Goal: Task Accomplishment & Management: Manage account settings

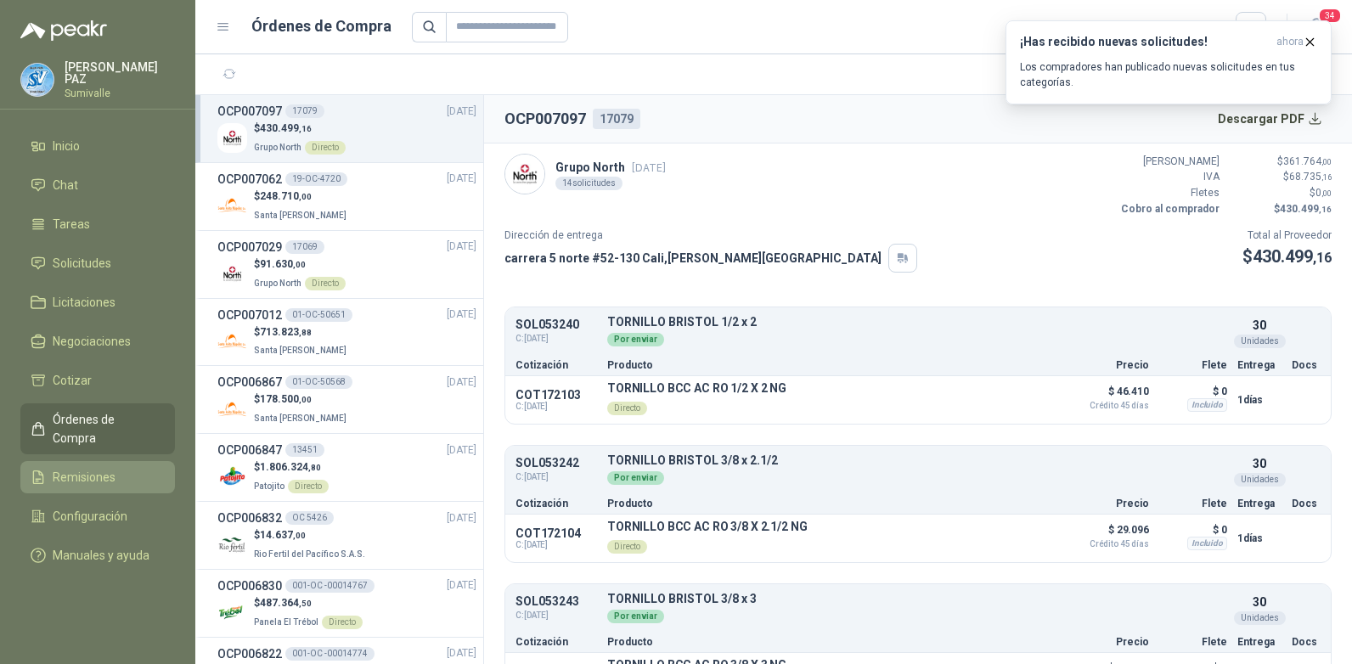
click at [122, 468] on li "Remisiones" at bounding box center [98, 477] width 134 height 19
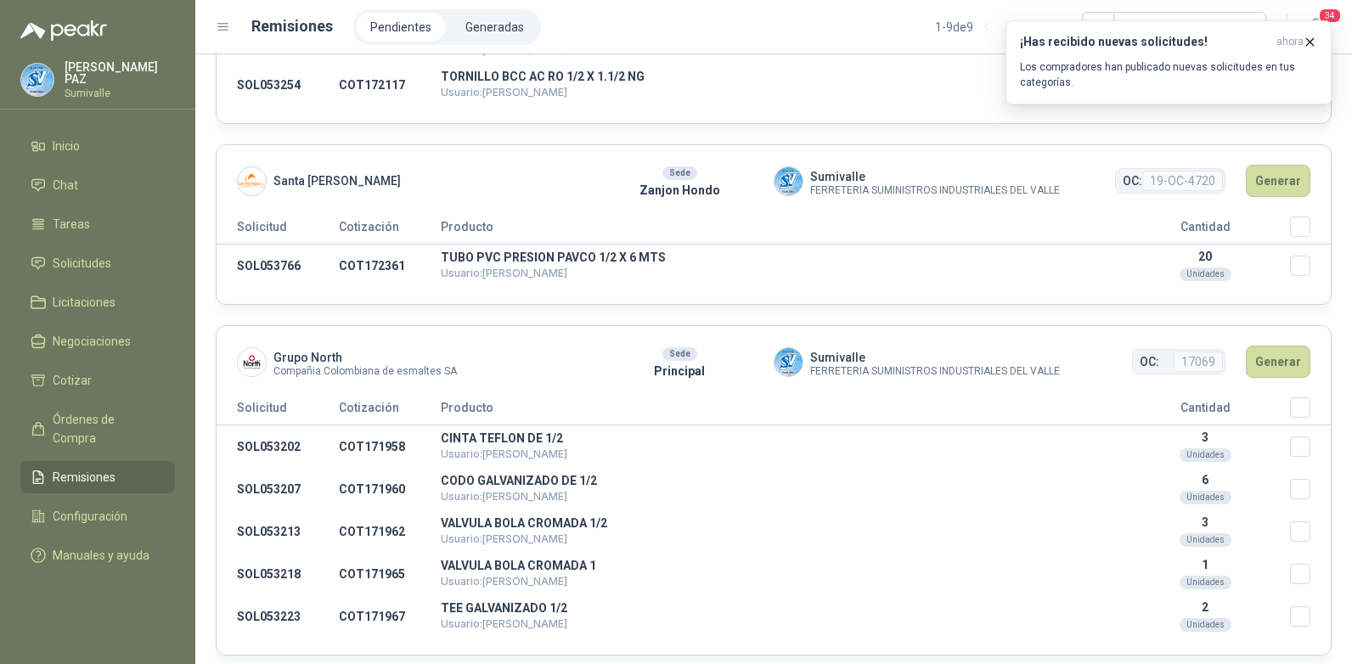
scroll to position [679, 0]
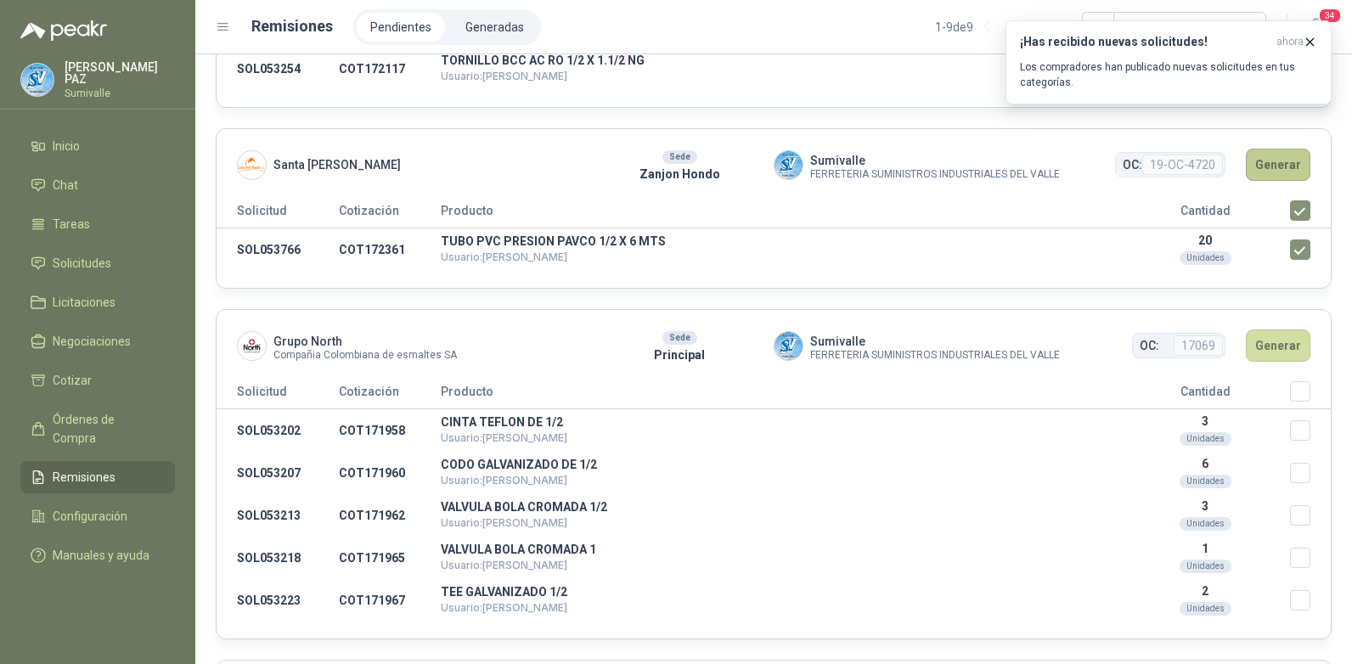
click at [1266, 166] on button "Generar" at bounding box center [1278, 165] width 65 height 32
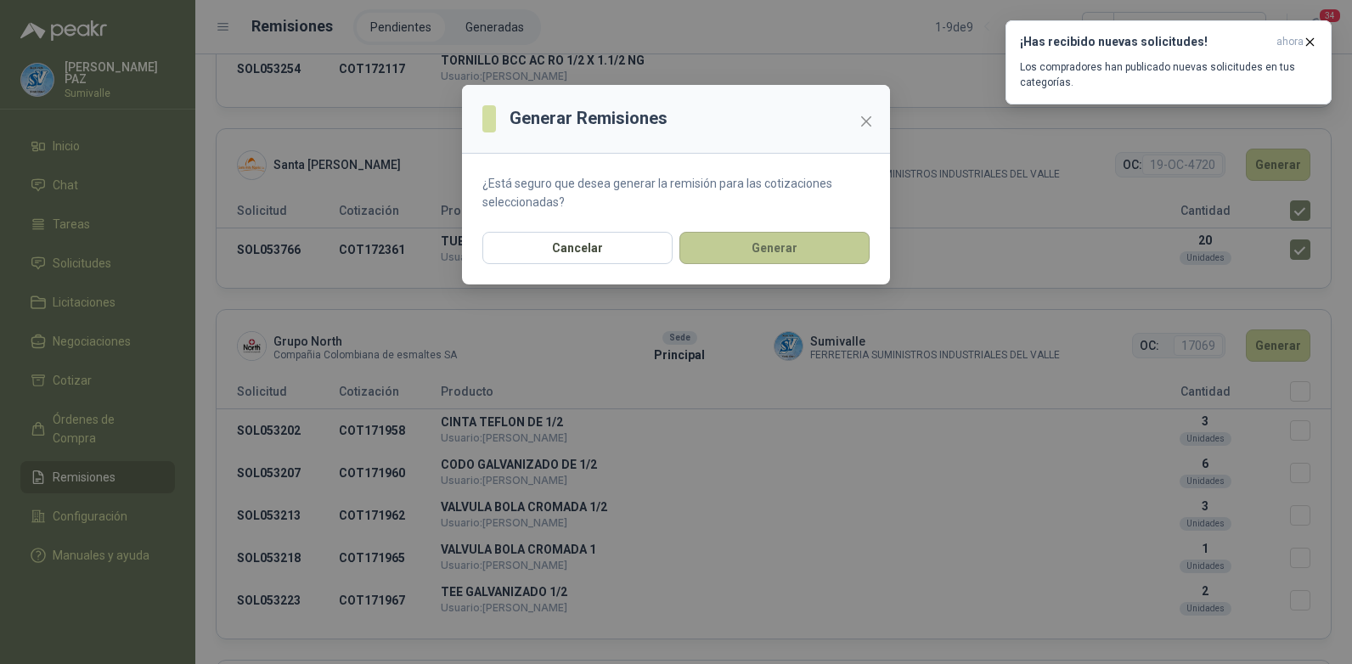
click at [803, 248] on button "Generar" at bounding box center [774, 248] width 190 height 32
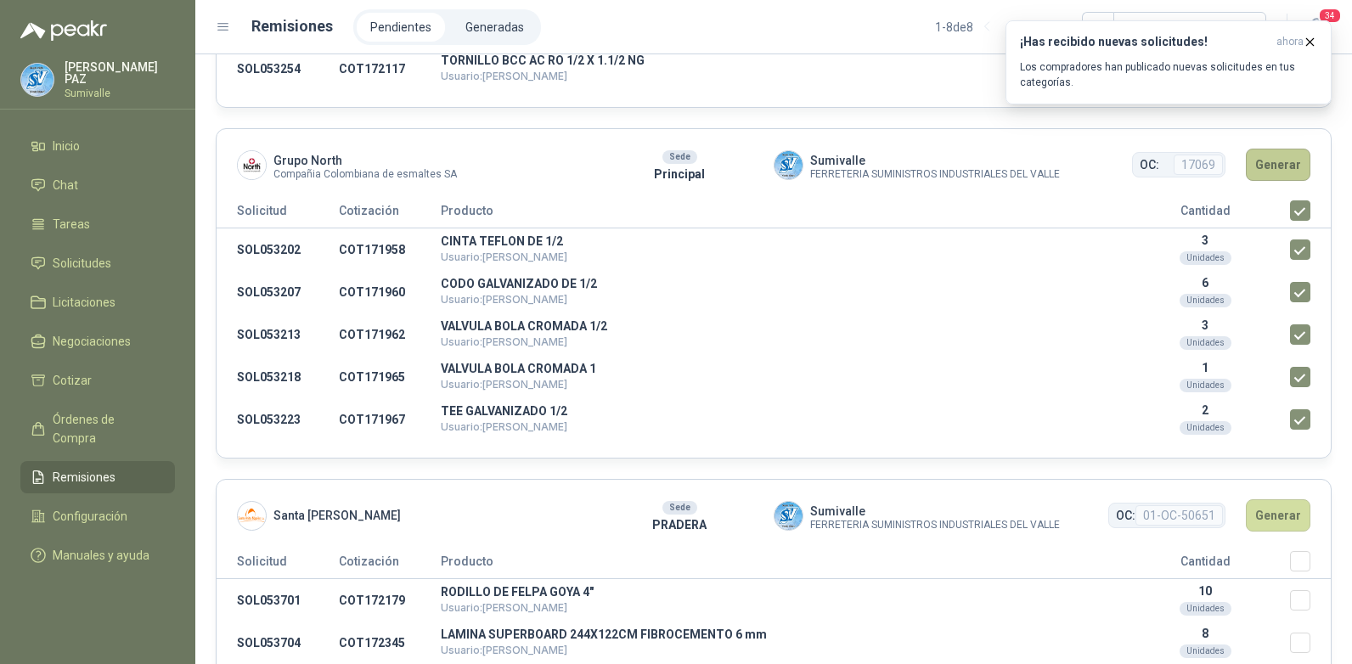
click at [1254, 157] on button "Generar" at bounding box center [1278, 165] width 65 height 32
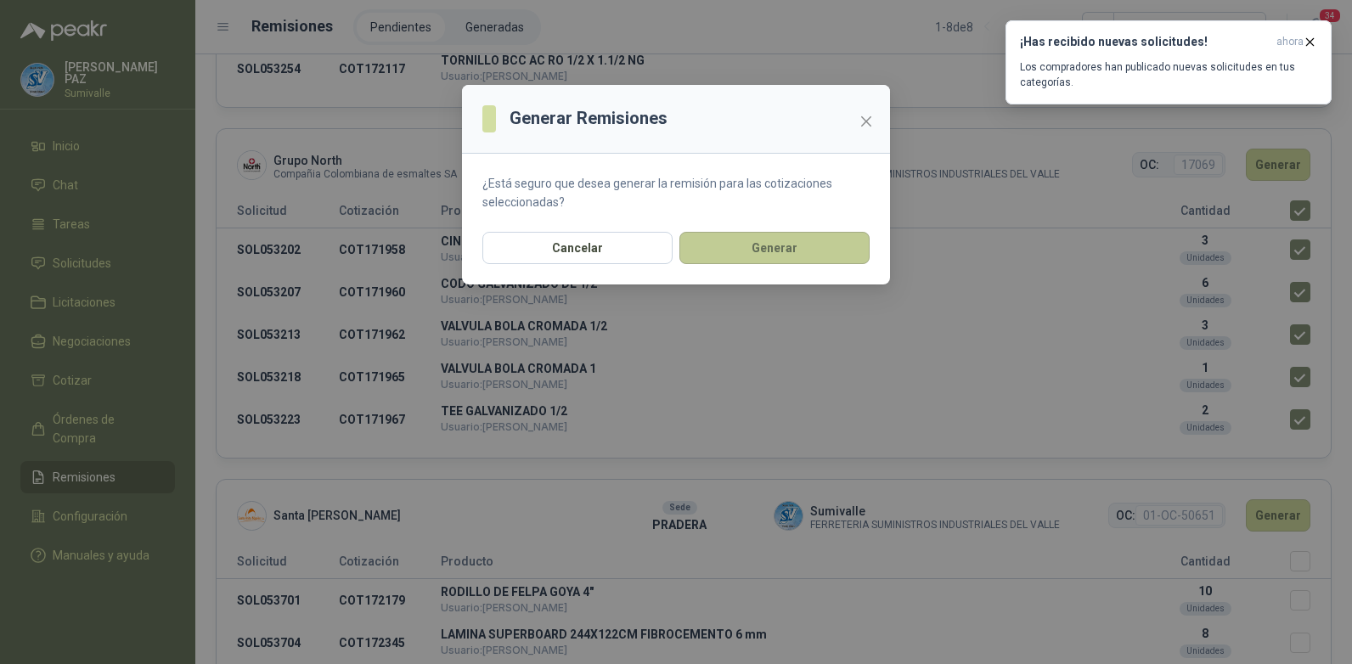
drag, startPoint x: 733, startPoint y: 231, endPoint x: 740, endPoint y: 239, distance: 10.2
click at [734, 231] on section "¿Está seguro que desea generar la remisión para las cotizaciones seleccionadas?" at bounding box center [676, 193] width 428 height 78
click at [740, 239] on button "Generar" at bounding box center [774, 248] width 190 height 32
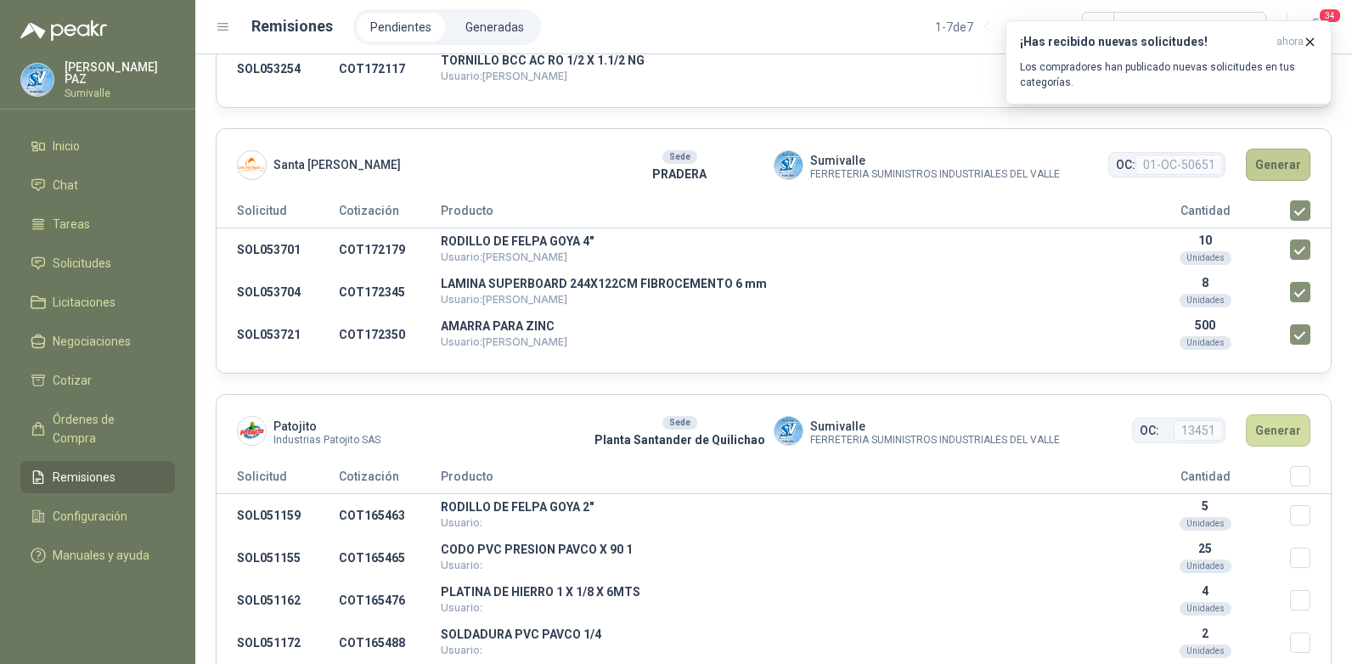
click at [1268, 156] on button "Generar" at bounding box center [1278, 165] width 65 height 32
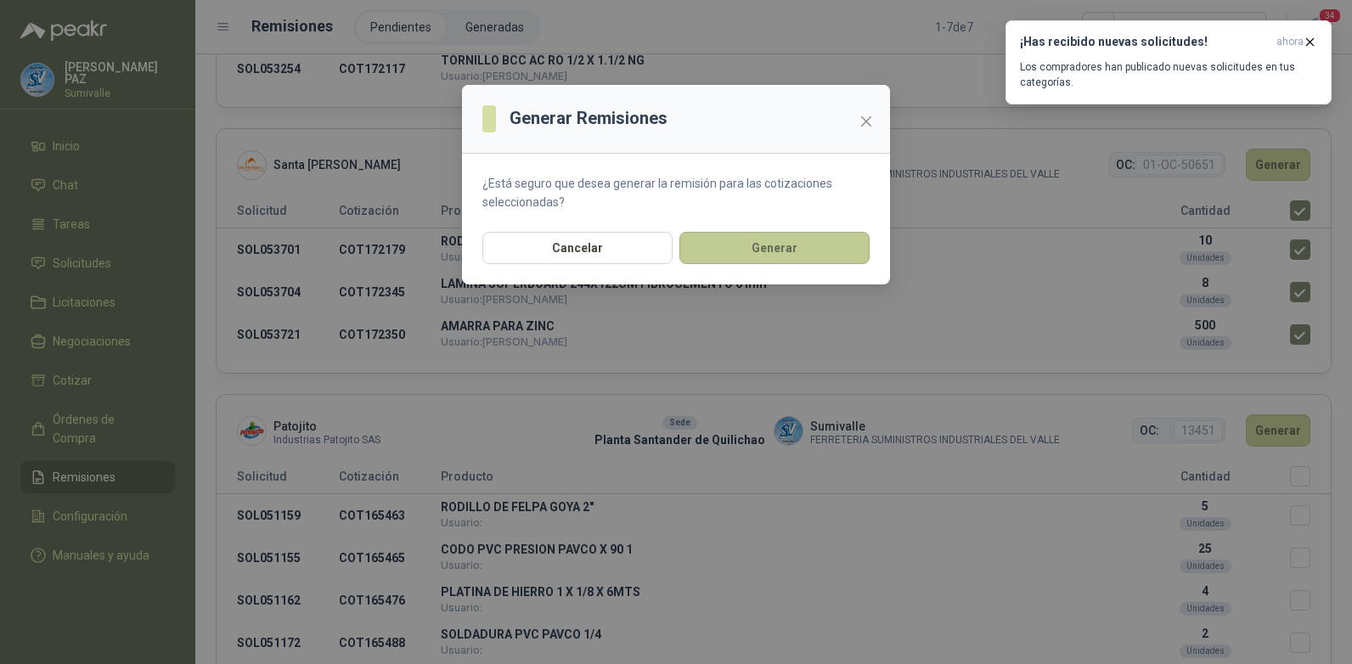
click at [771, 258] on button "Generar" at bounding box center [774, 248] width 190 height 32
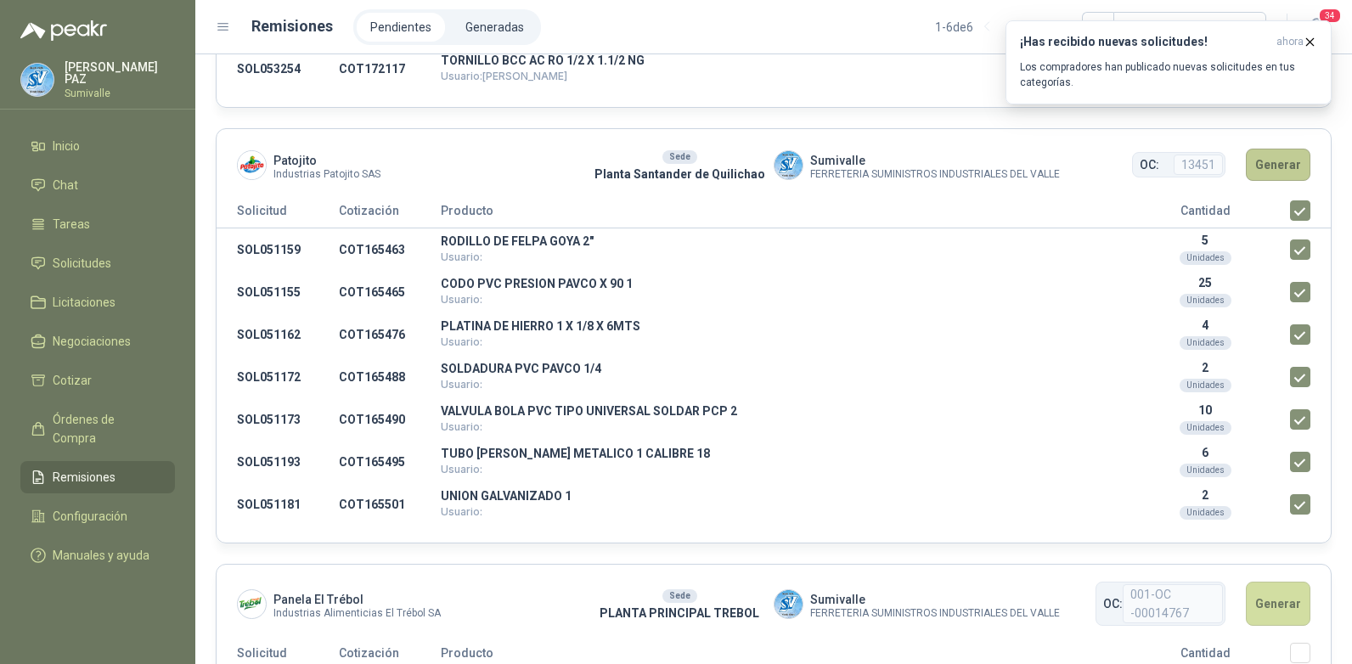
click at [1260, 150] on button "Generar" at bounding box center [1278, 165] width 65 height 32
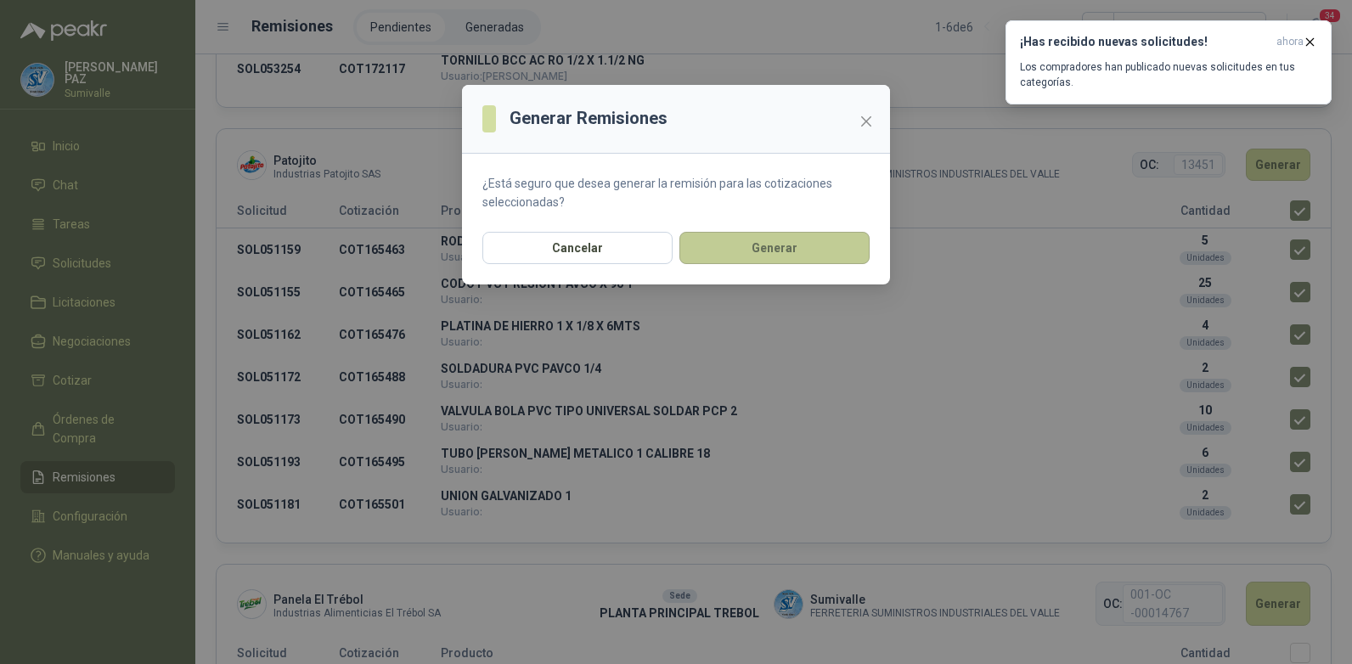
click at [803, 244] on button "Generar" at bounding box center [774, 248] width 190 height 32
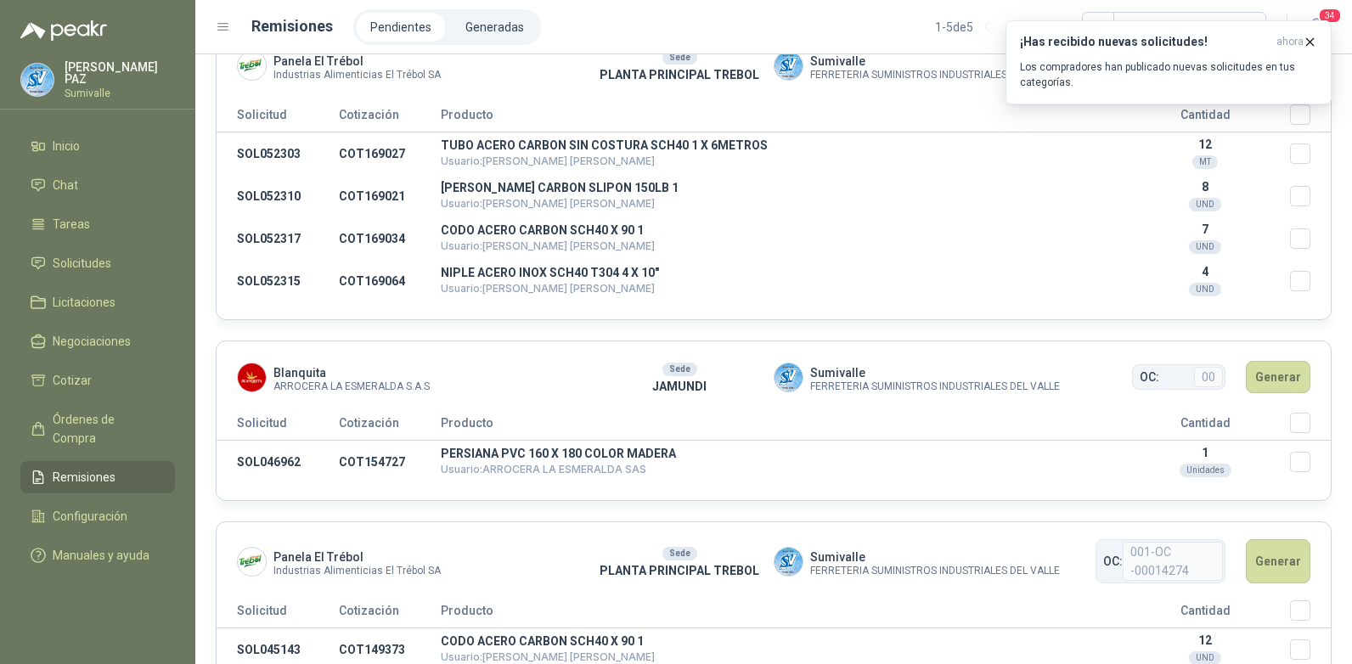
scroll to position [1185, 0]
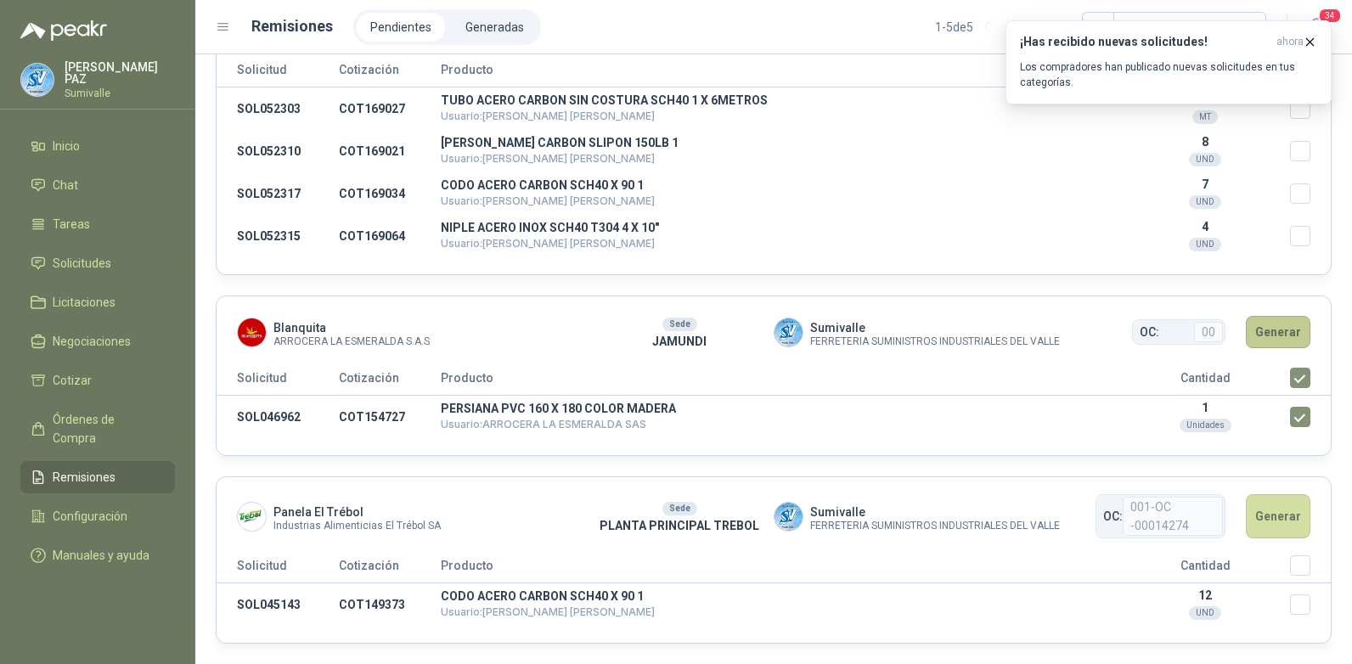
click at [1258, 338] on button "Generar" at bounding box center [1278, 332] width 65 height 32
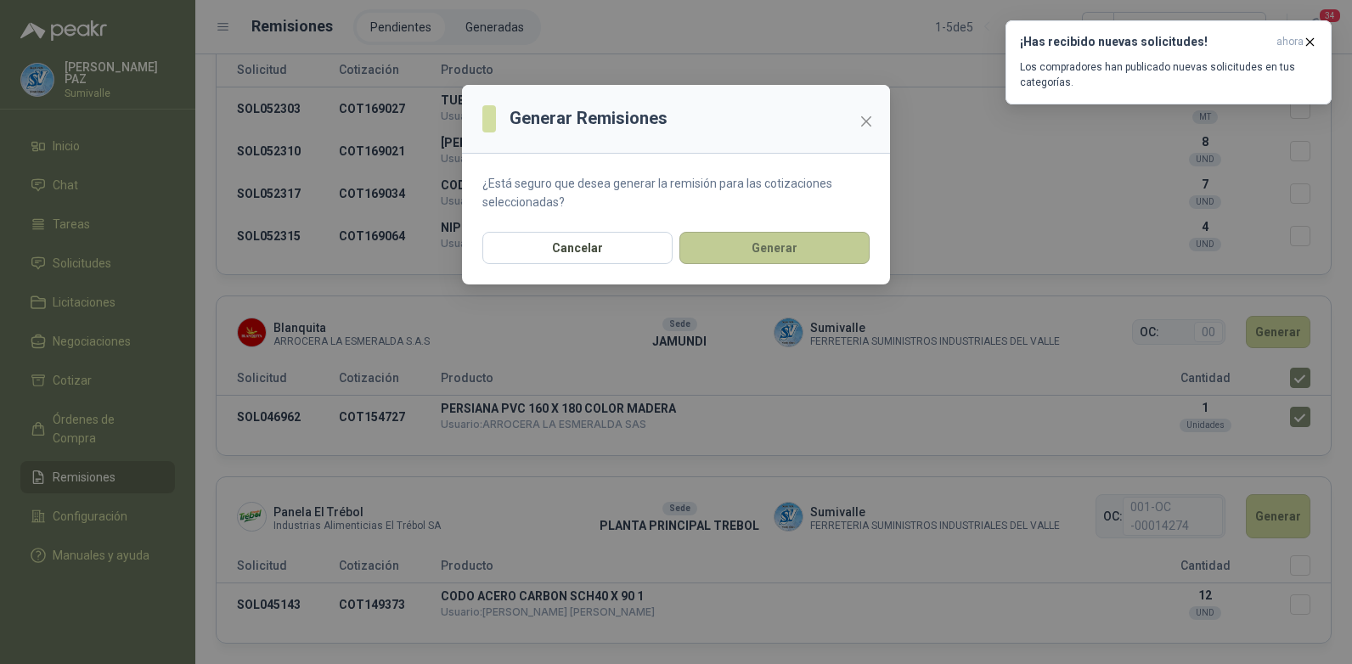
click at [694, 238] on button "Generar" at bounding box center [774, 248] width 190 height 32
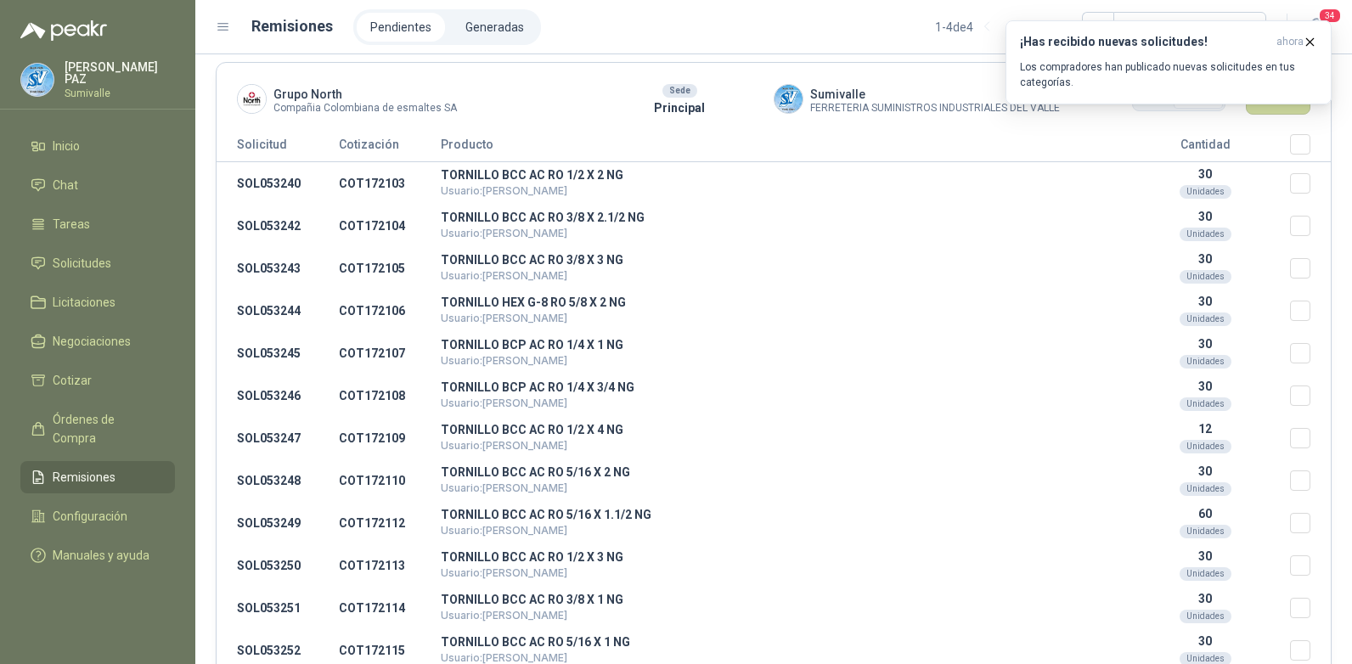
scroll to position [0, 0]
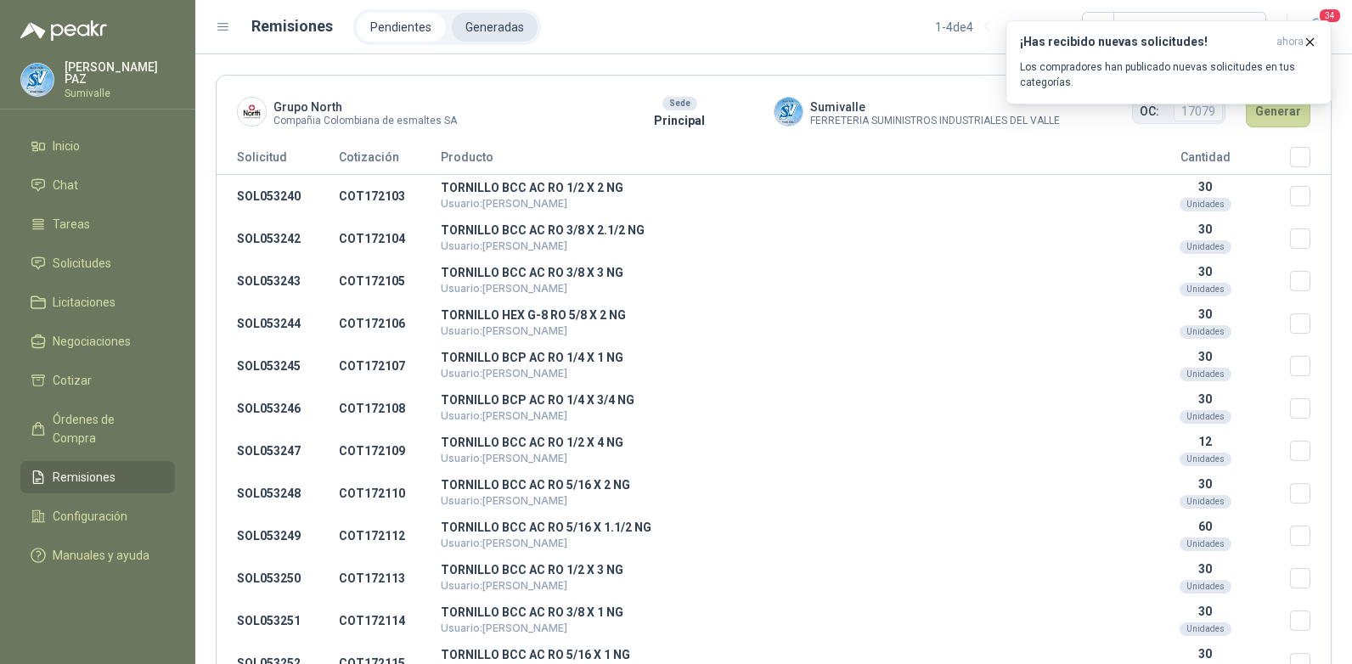
click at [472, 26] on li "Generadas" at bounding box center [495, 27] width 86 height 29
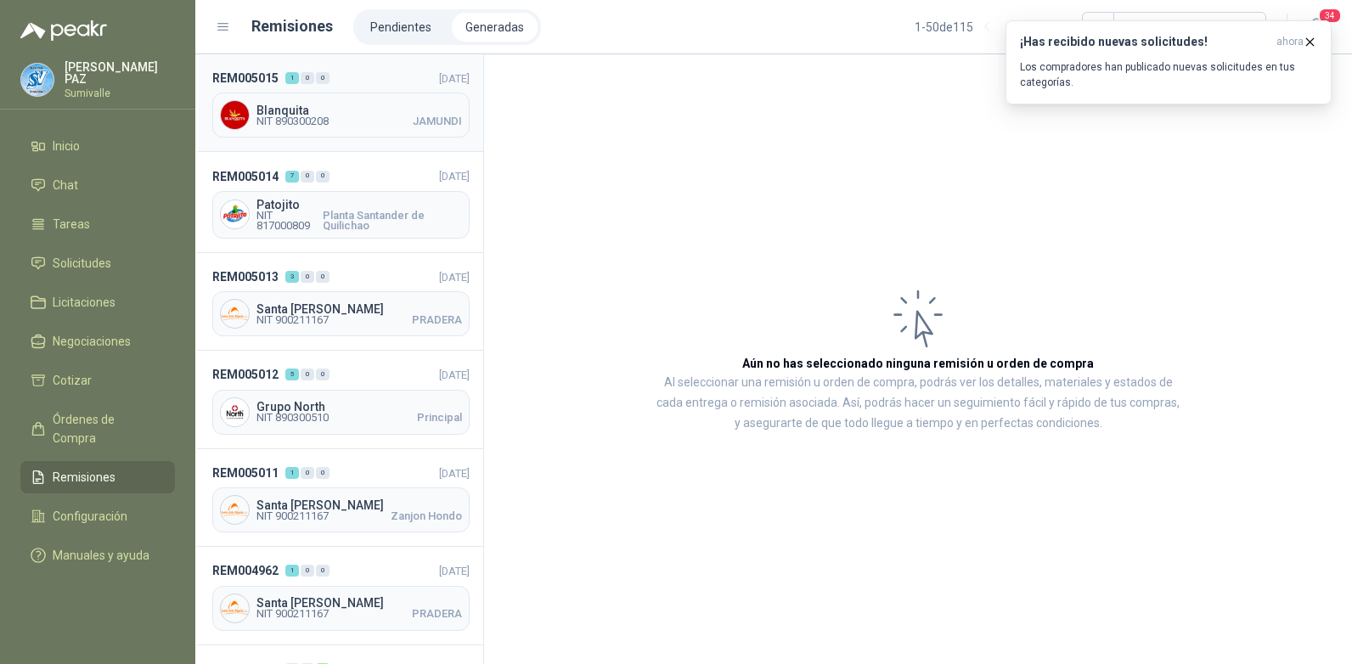
click at [367, 127] on div "Blanquita NIT 890300208 JAMUNDI" at bounding box center [340, 115] width 257 height 45
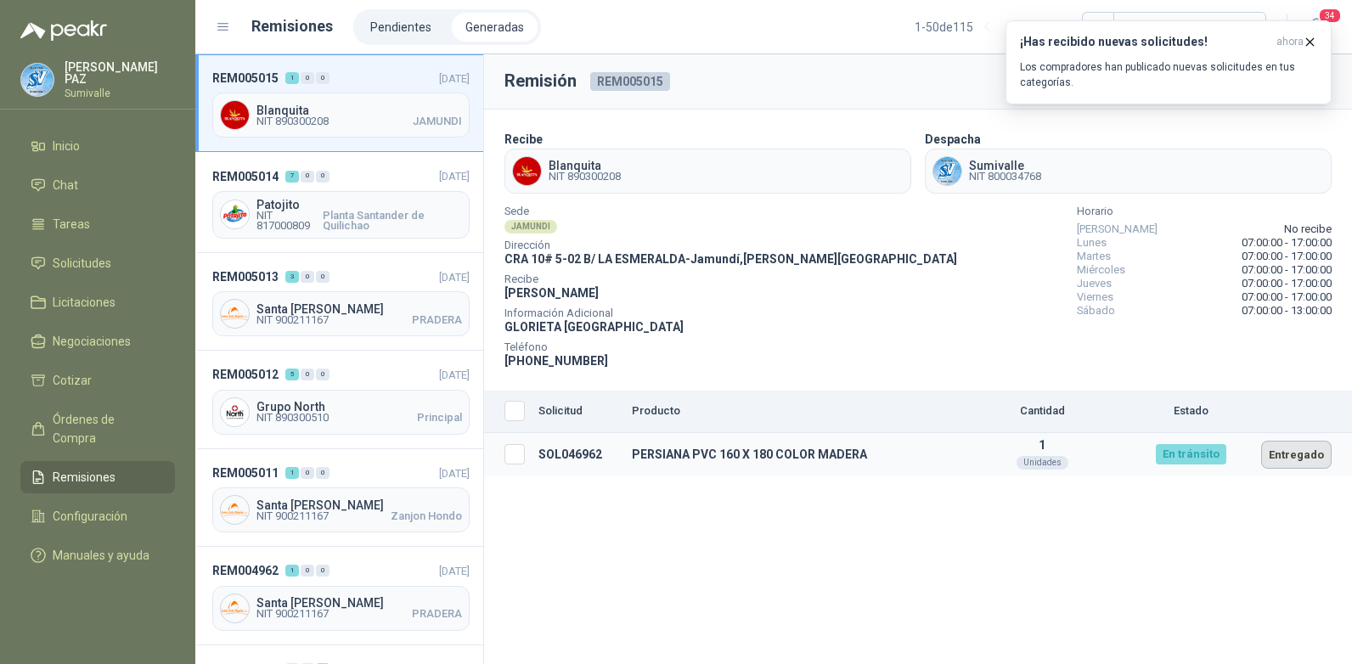
click at [1291, 457] on button "Entregado" at bounding box center [1296, 455] width 70 height 28
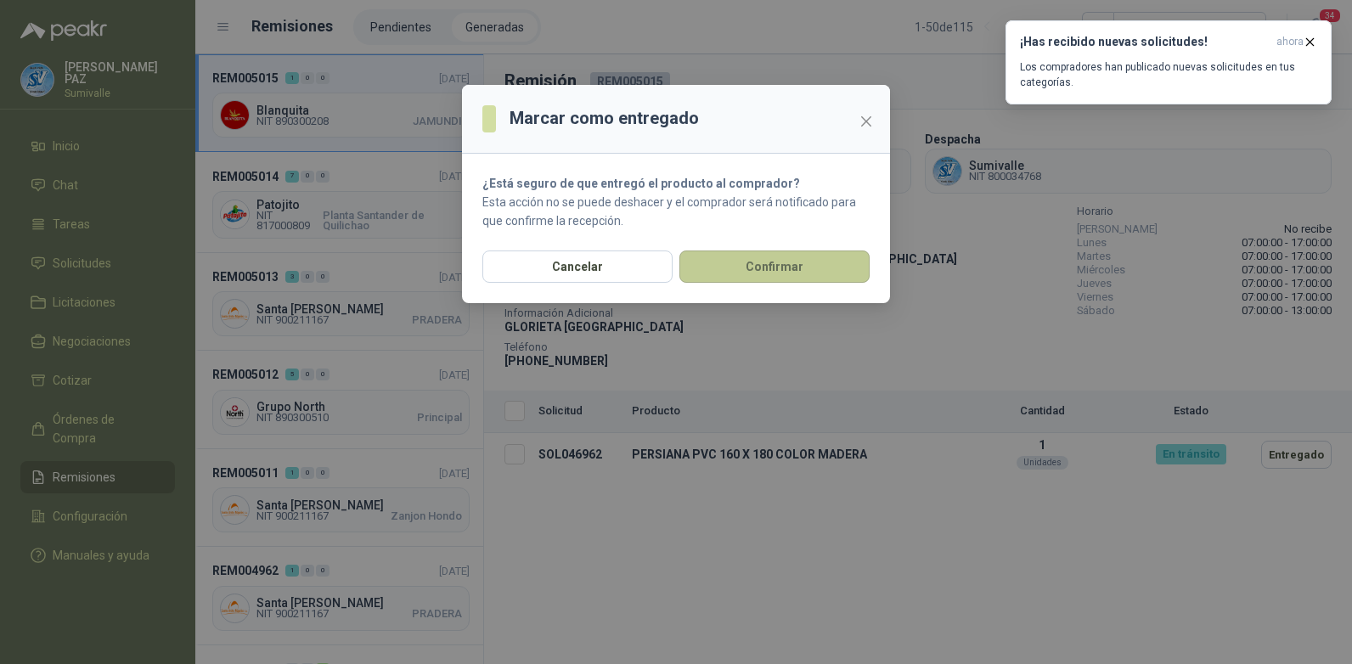
click at [734, 270] on button "Confirmar" at bounding box center [774, 266] width 190 height 32
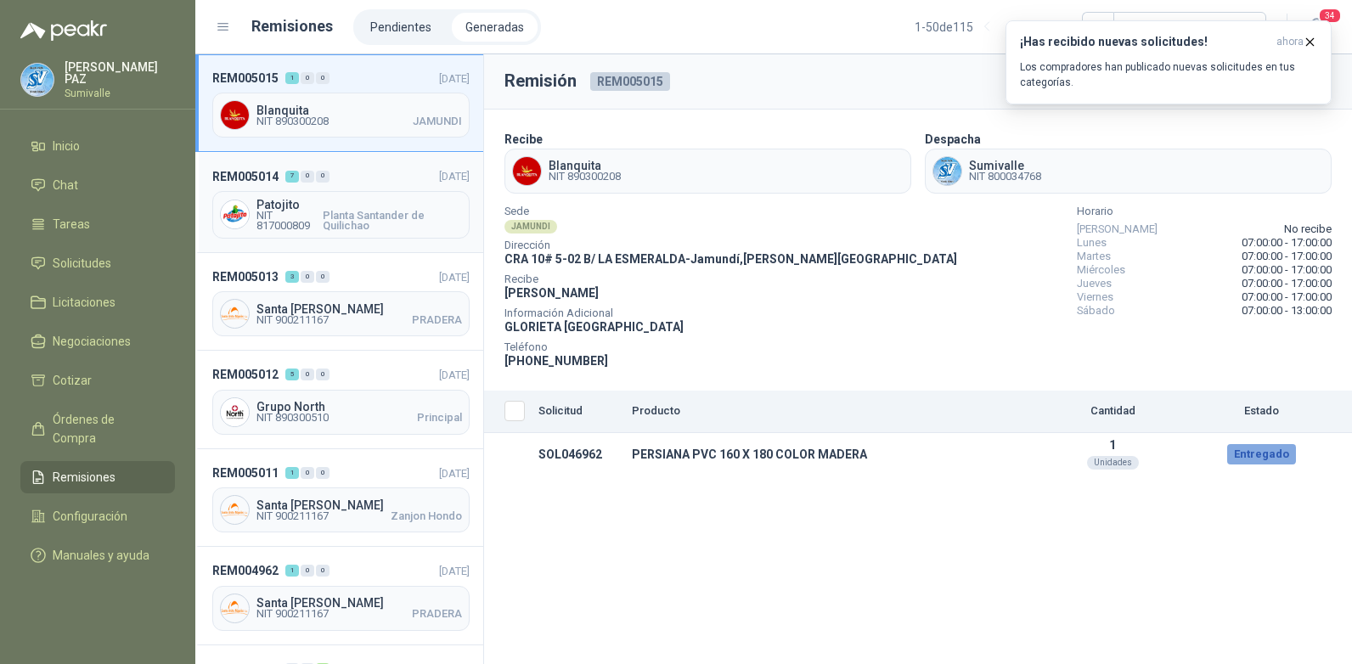
click at [364, 179] on header "REM005014 7 0 0 [DATE]" at bounding box center [340, 175] width 257 height 19
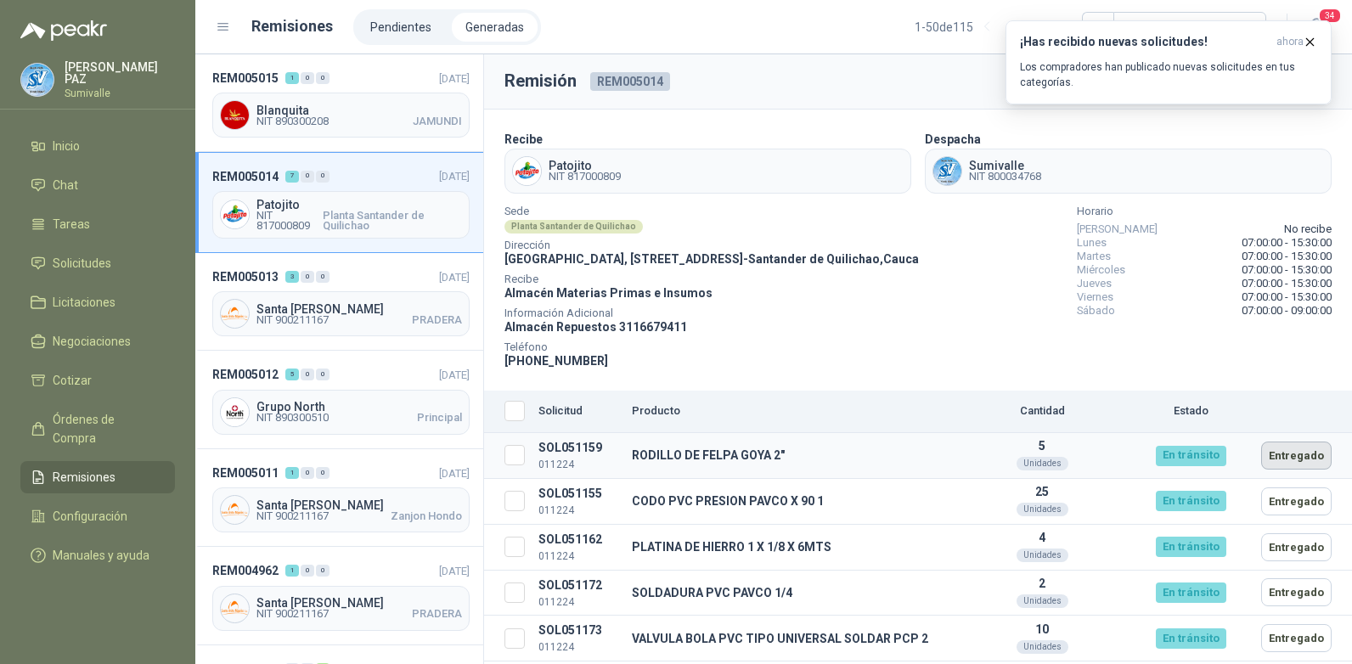
click at [1287, 448] on button "Entregado" at bounding box center [1296, 456] width 70 height 28
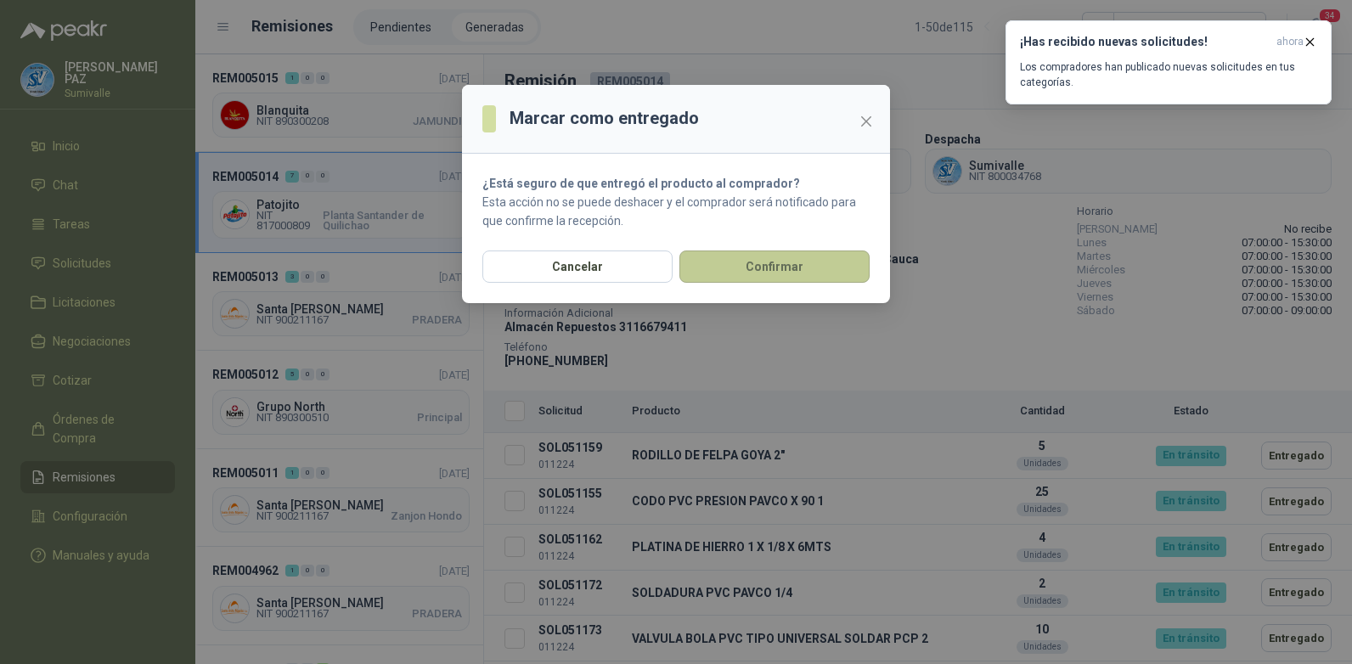
click at [791, 283] on button "Confirmar" at bounding box center [774, 266] width 190 height 32
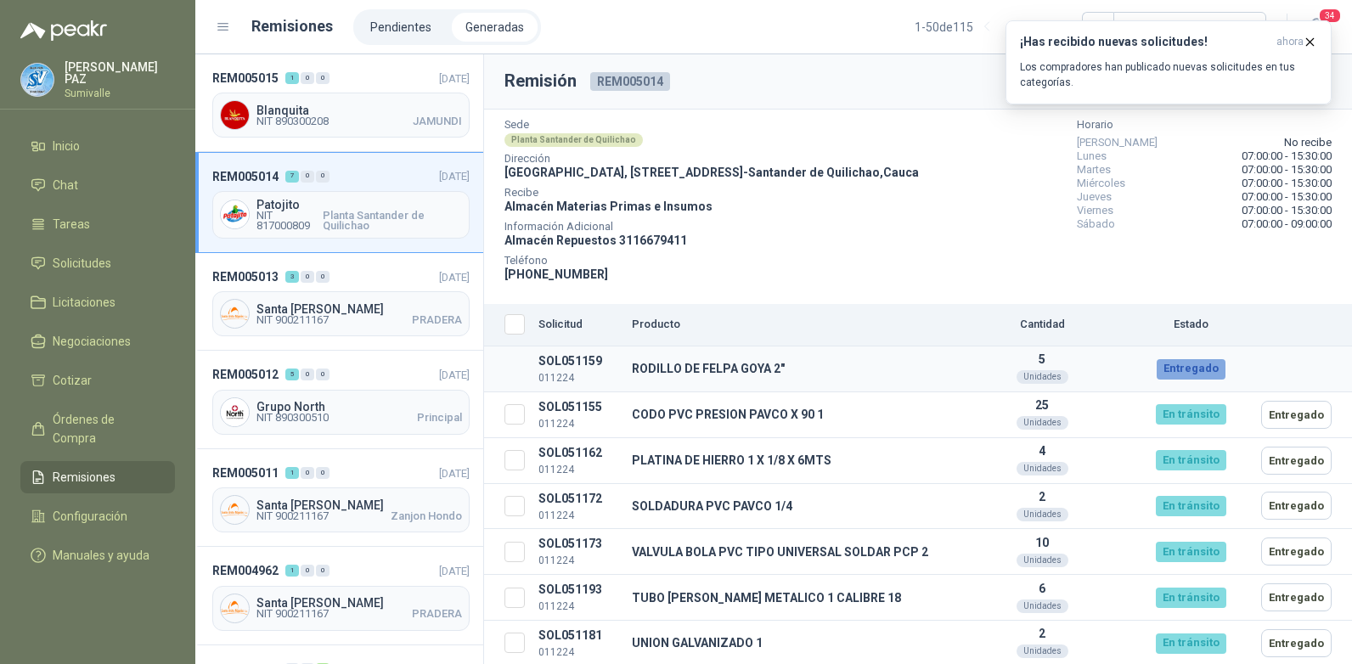
scroll to position [88, 0]
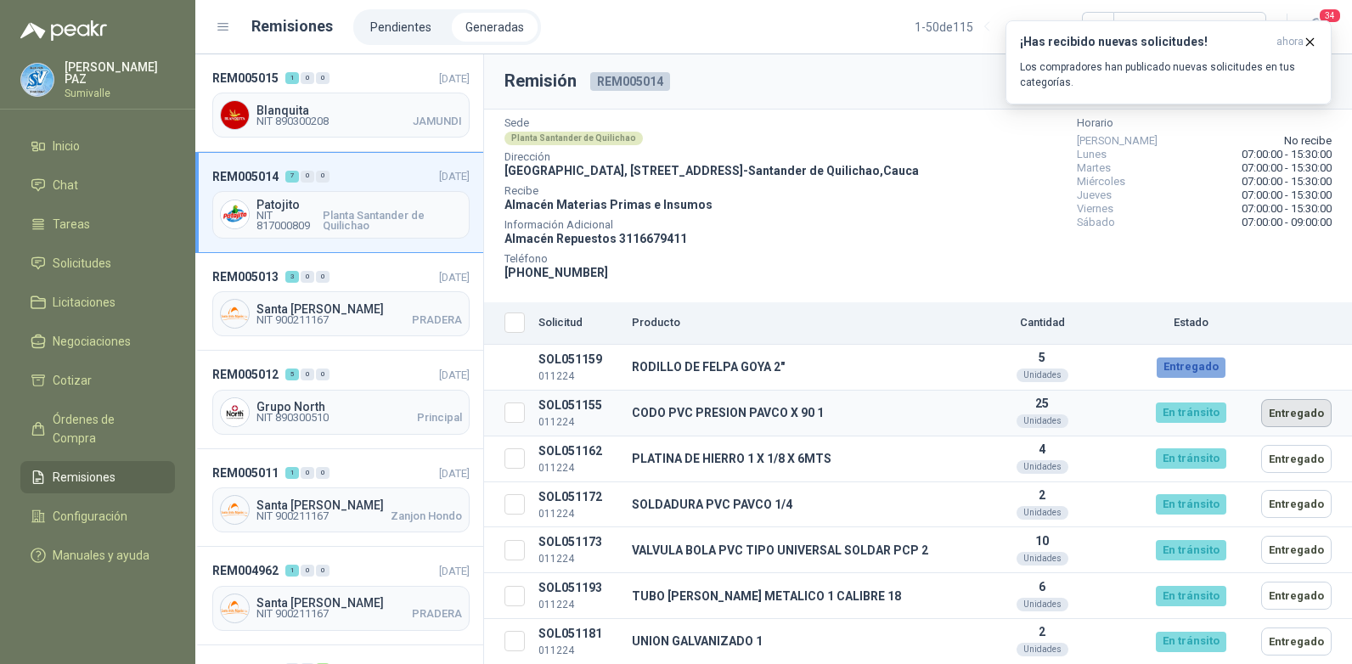
click at [1267, 409] on button "Entregado" at bounding box center [1296, 413] width 70 height 28
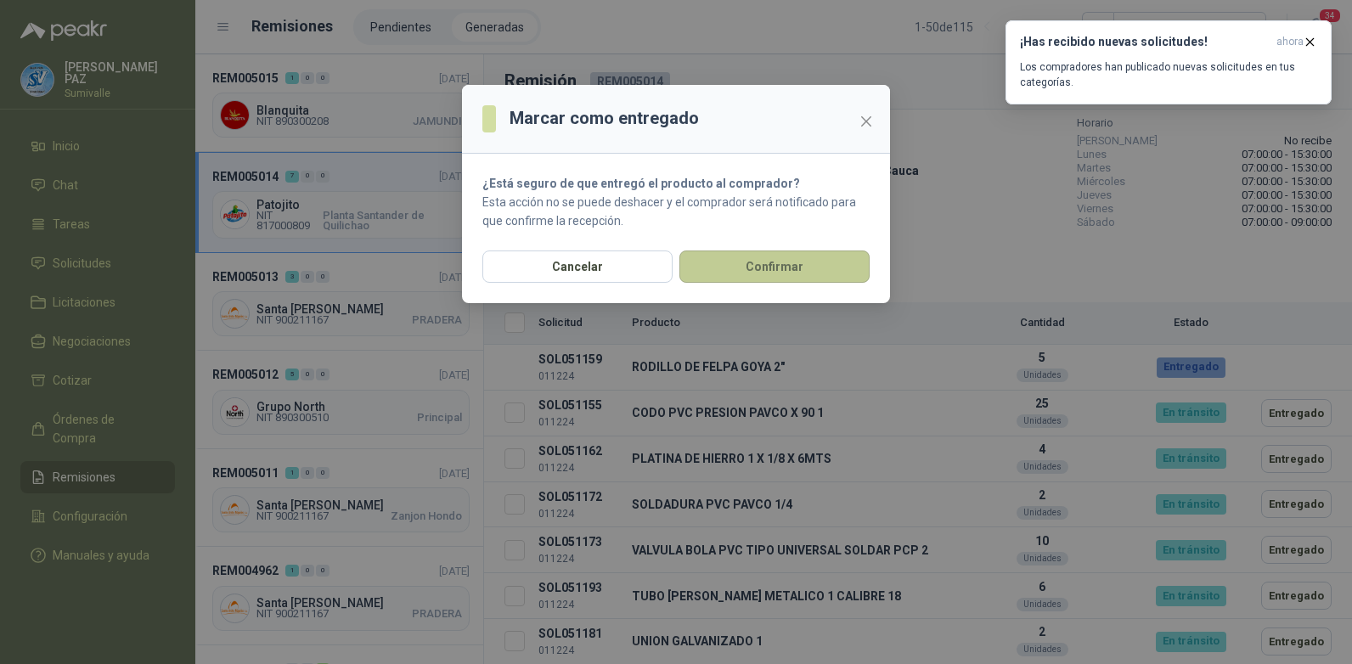
click at [757, 267] on button "Confirmar" at bounding box center [774, 266] width 190 height 32
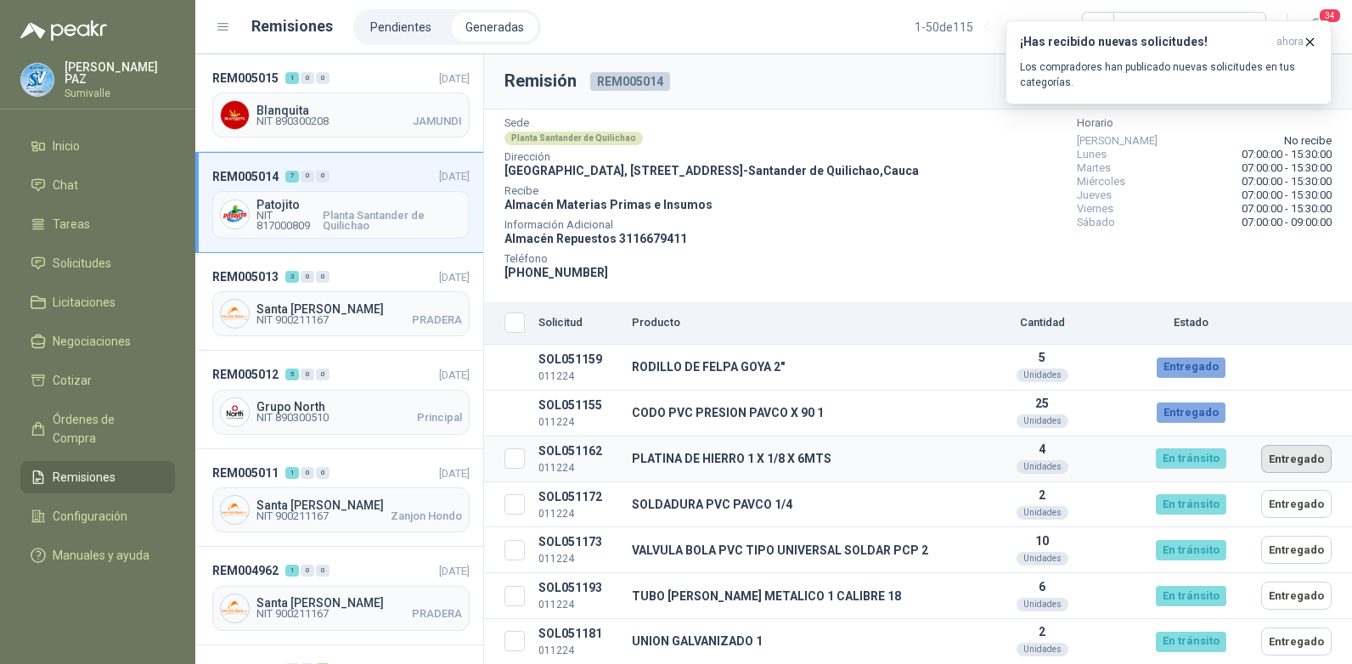
click at [1296, 453] on button "Entregado" at bounding box center [1296, 459] width 70 height 28
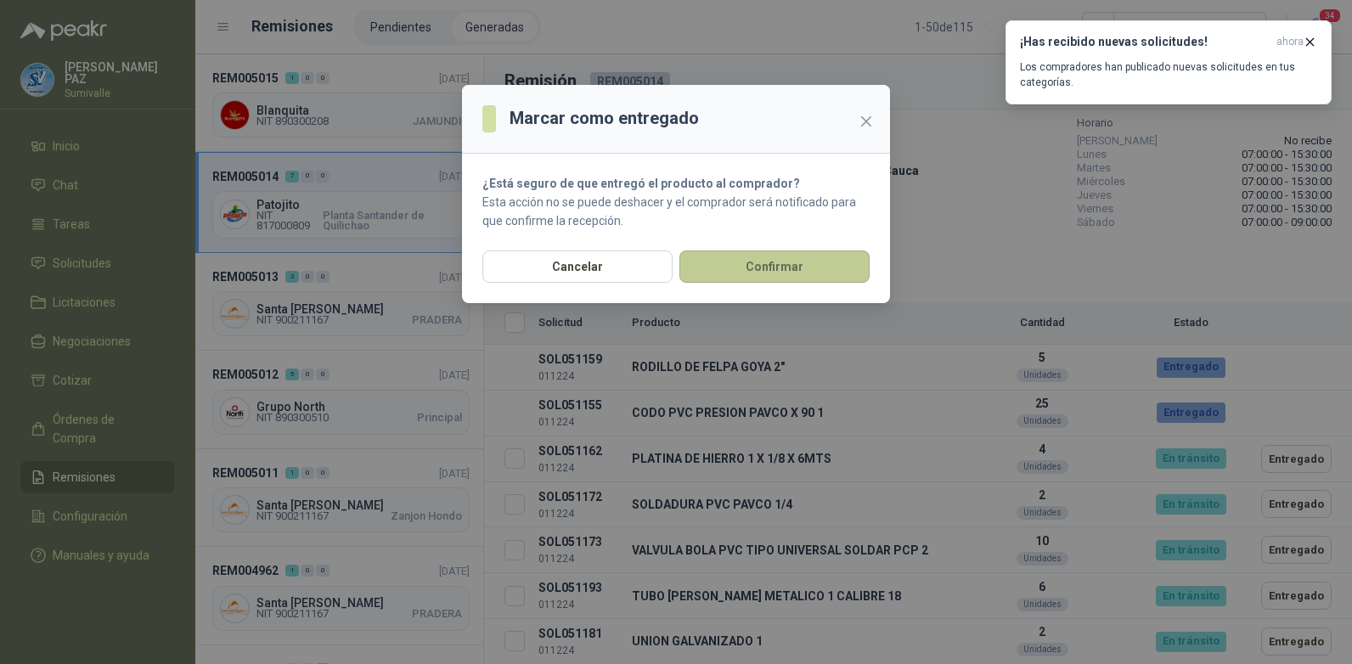
click at [803, 273] on button "Confirmar" at bounding box center [774, 266] width 190 height 32
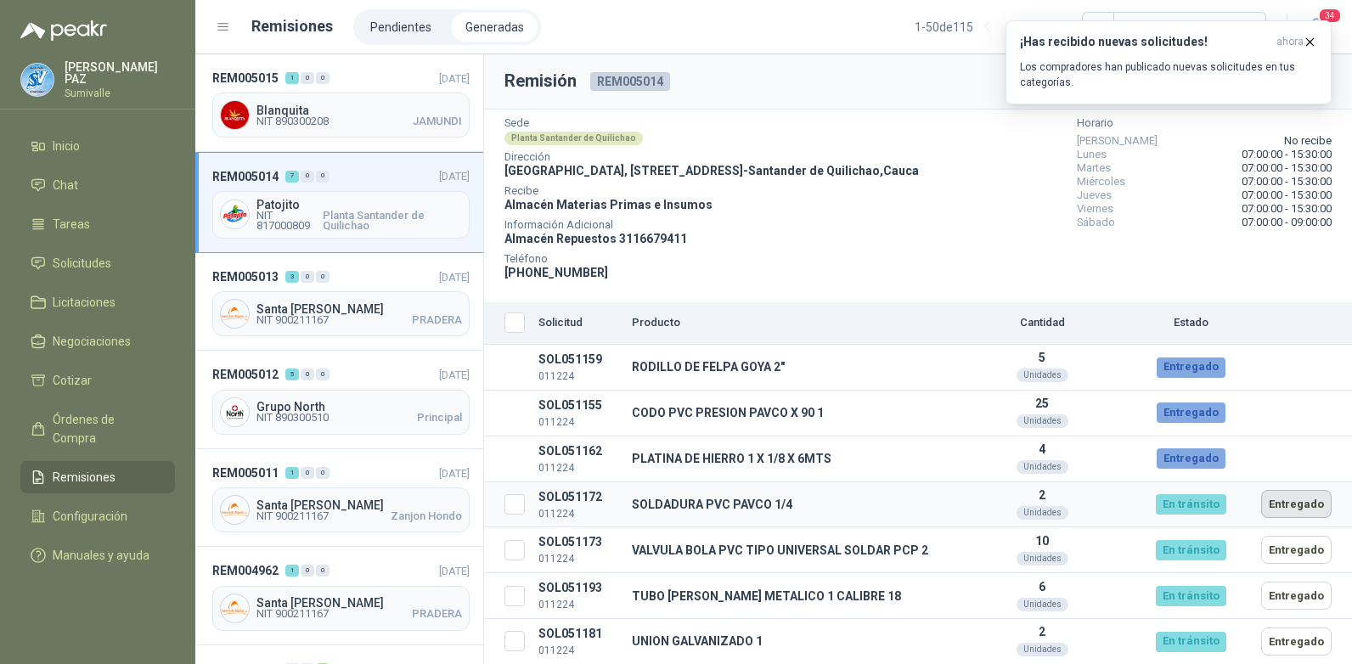
click at [1294, 498] on button "Entregado" at bounding box center [1296, 504] width 70 height 28
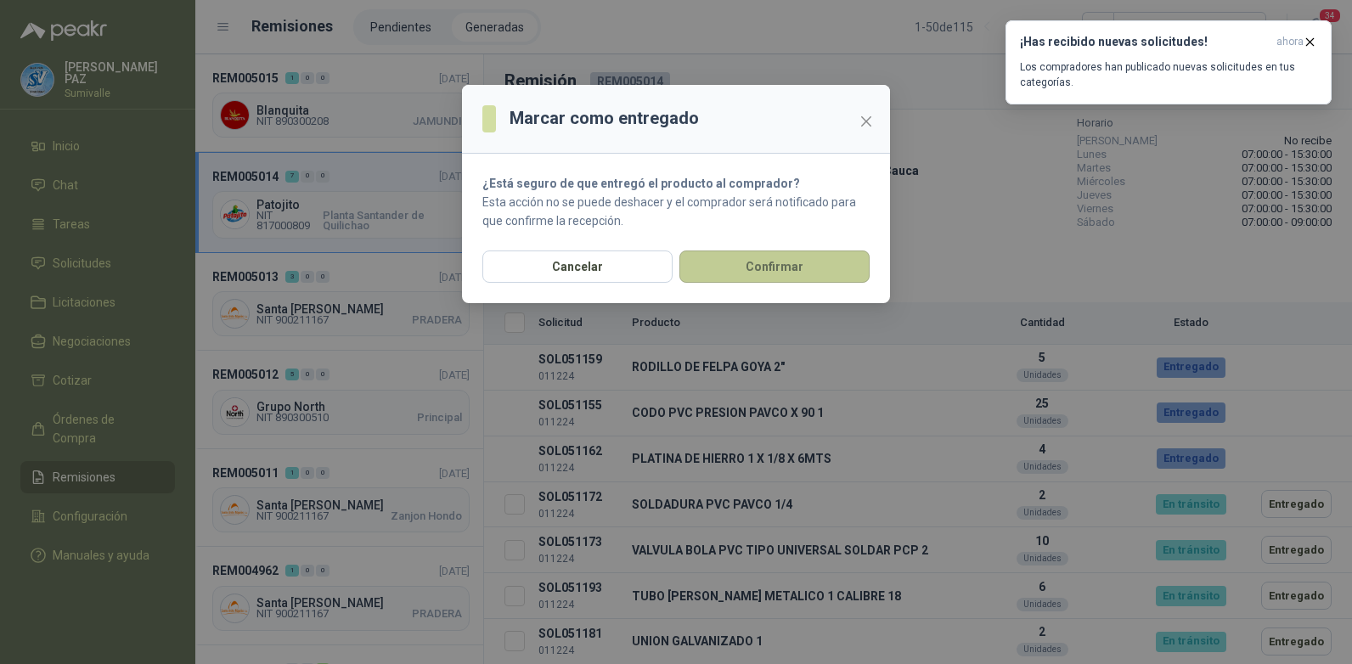
click at [812, 270] on button "Confirmar" at bounding box center [774, 266] width 190 height 32
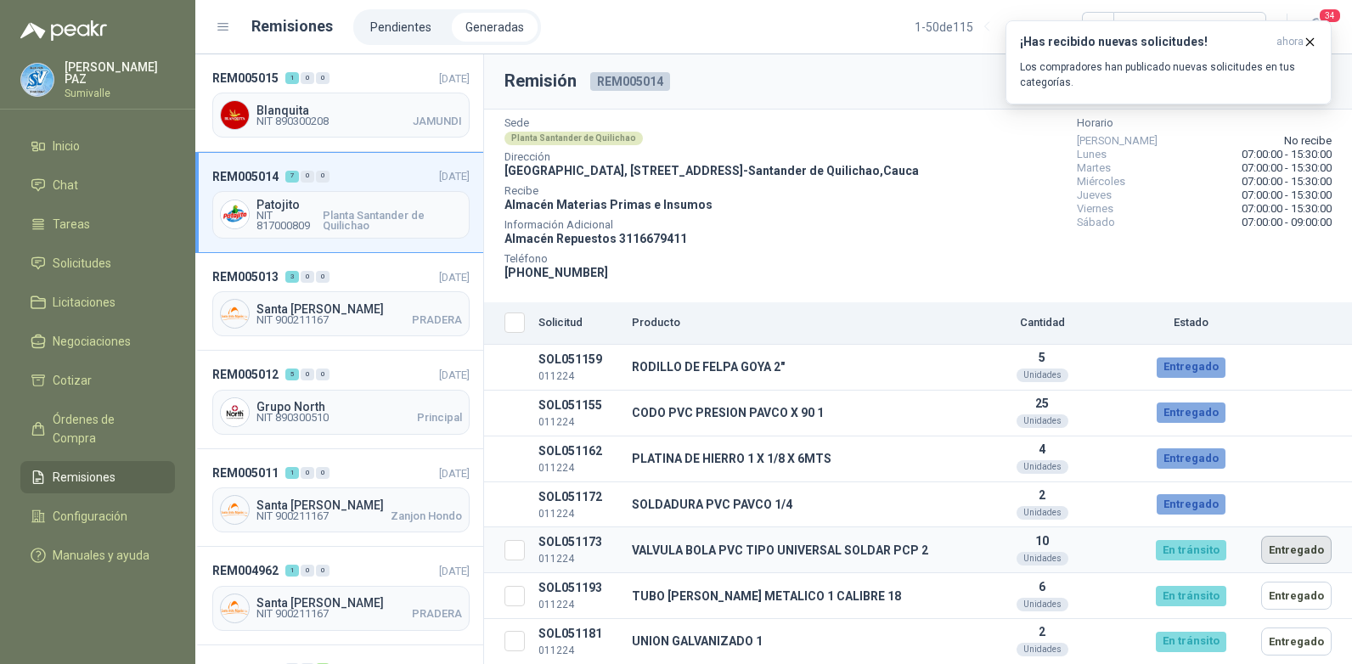
click at [1291, 558] on button "Entregado" at bounding box center [1296, 550] width 70 height 28
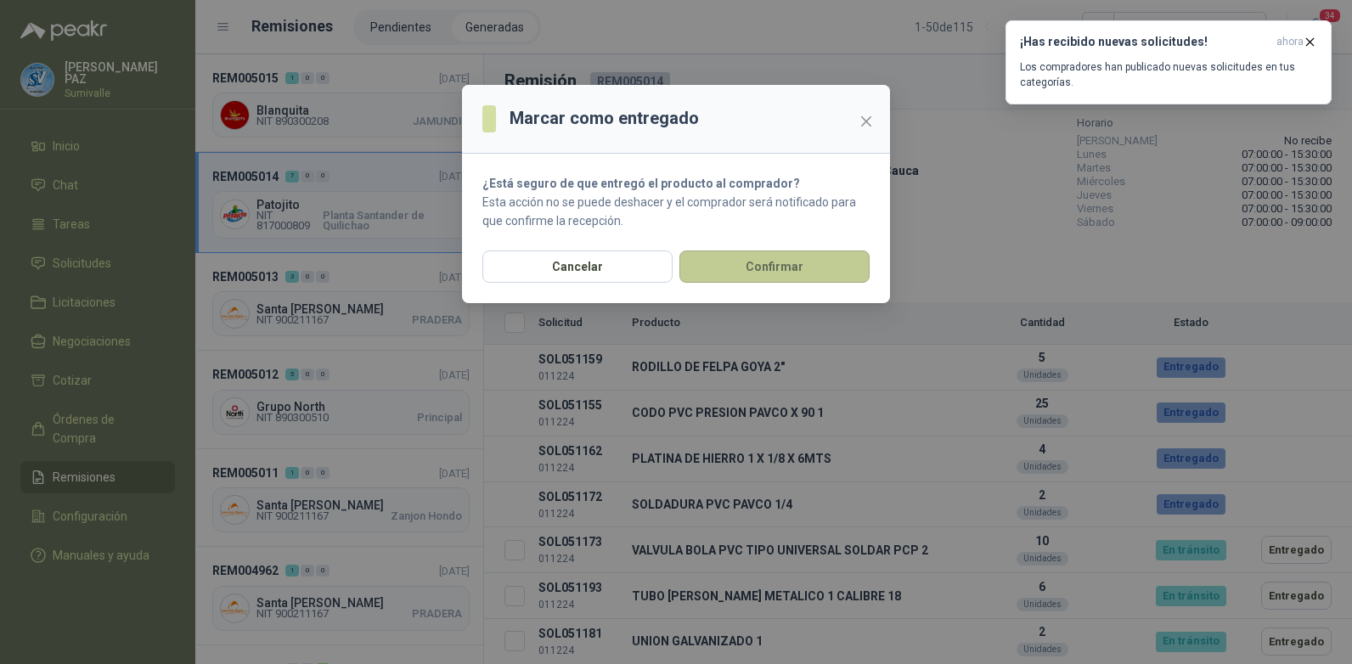
click at [794, 263] on button "Confirmar" at bounding box center [774, 266] width 190 height 32
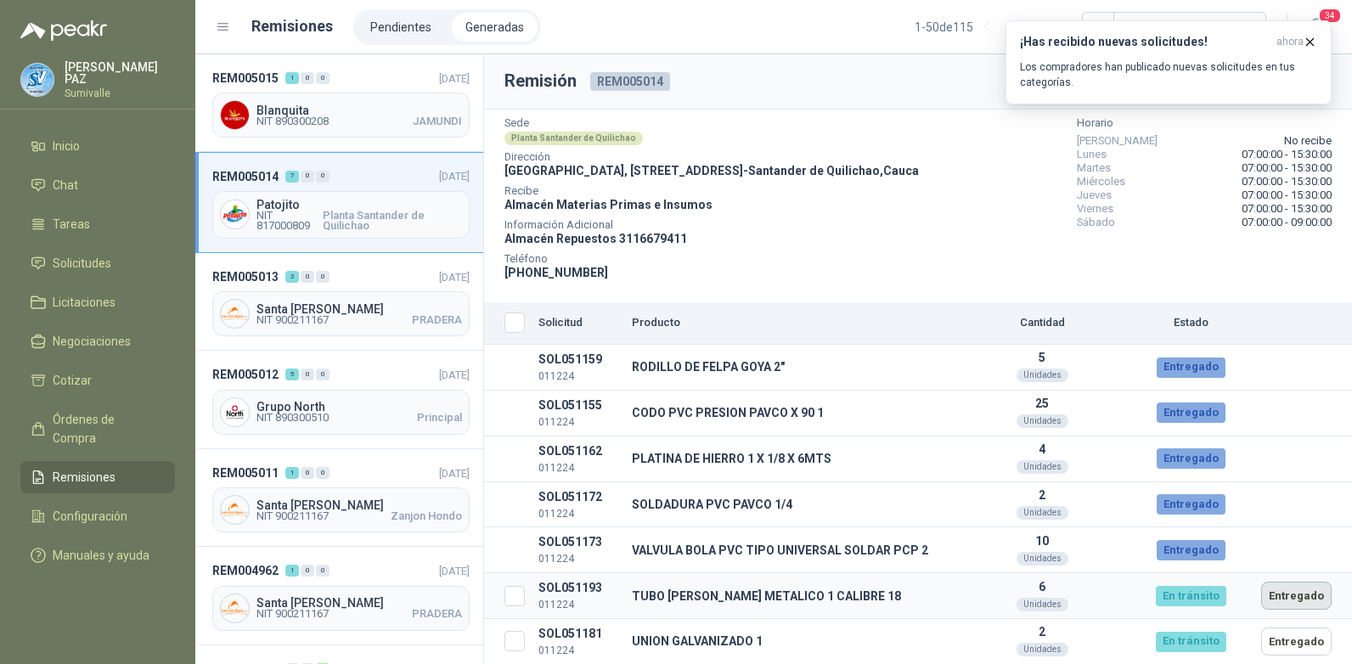
click at [1291, 602] on button "Entregado" at bounding box center [1296, 596] width 70 height 28
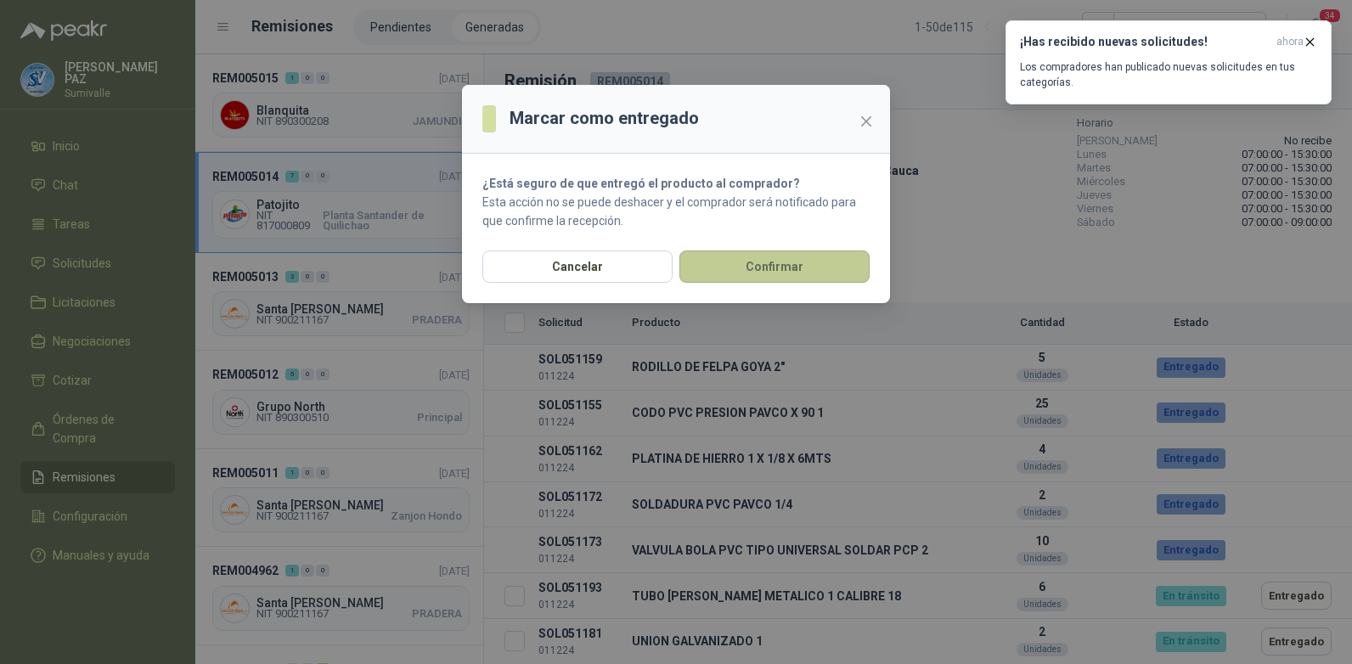
click at [842, 279] on button "Confirmar" at bounding box center [774, 266] width 190 height 32
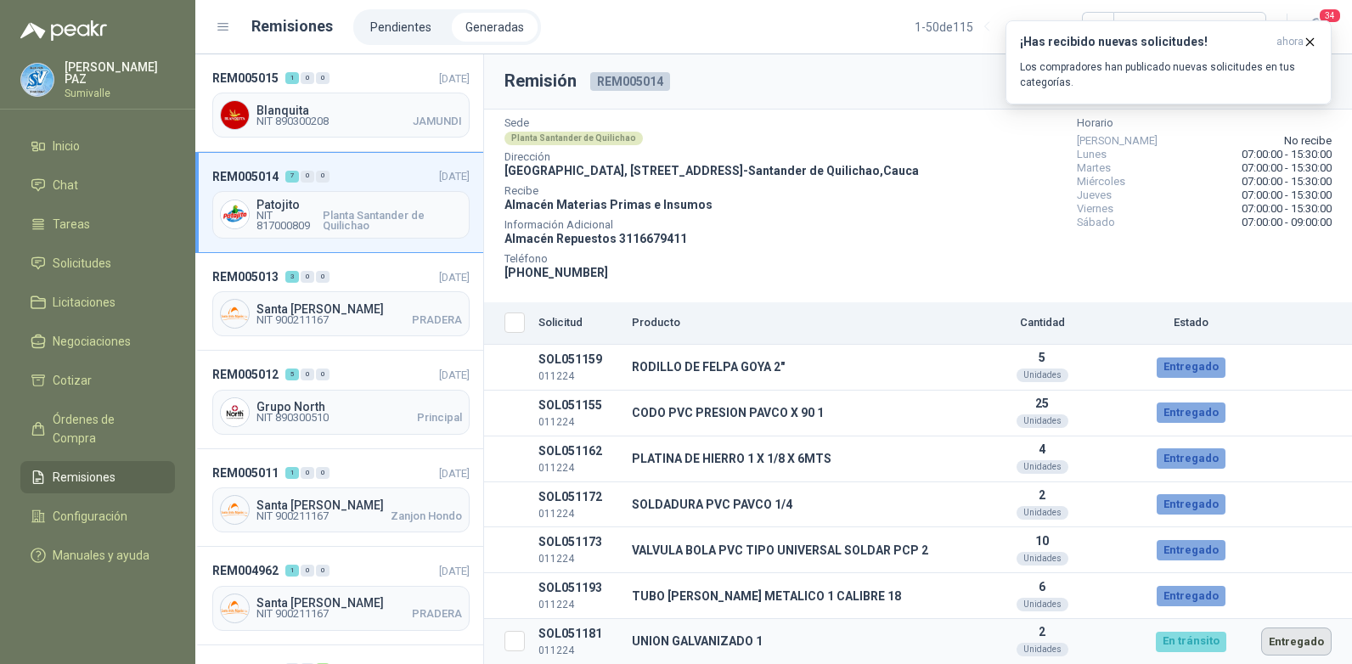
click at [1288, 639] on button "Entregado" at bounding box center [1296, 642] width 70 height 28
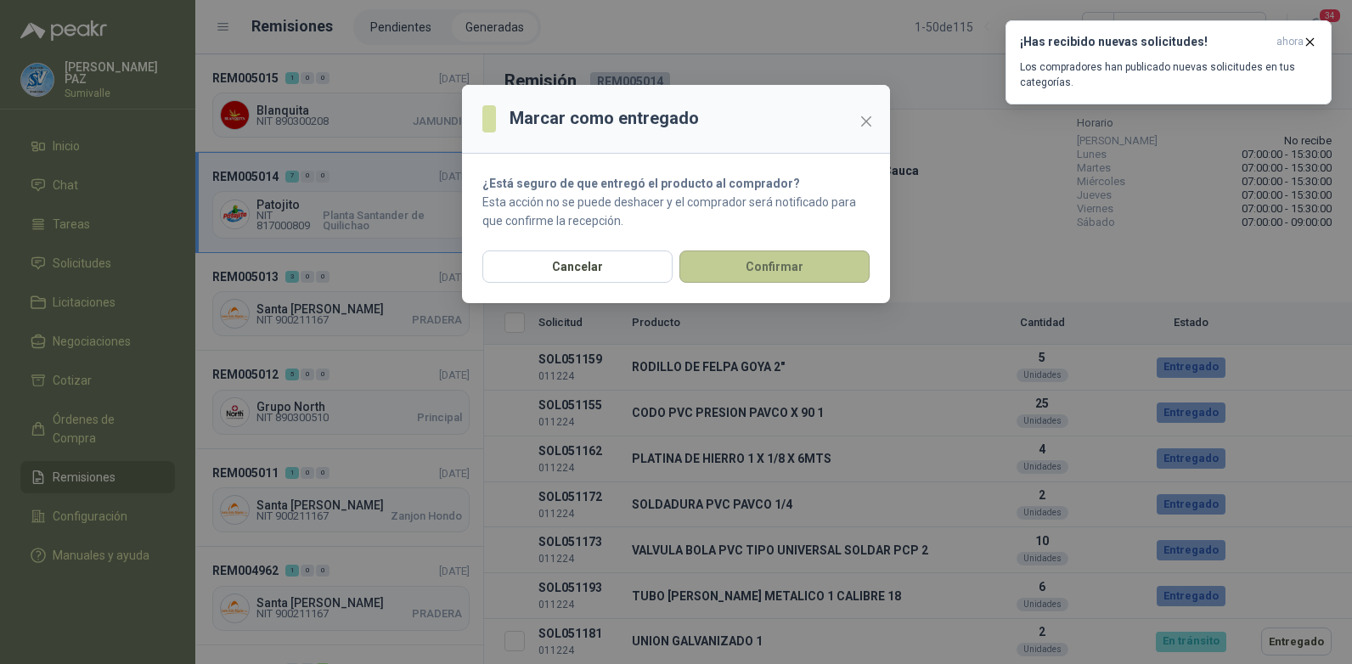
click at [814, 275] on button "Confirmar" at bounding box center [774, 266] width 190 height 32
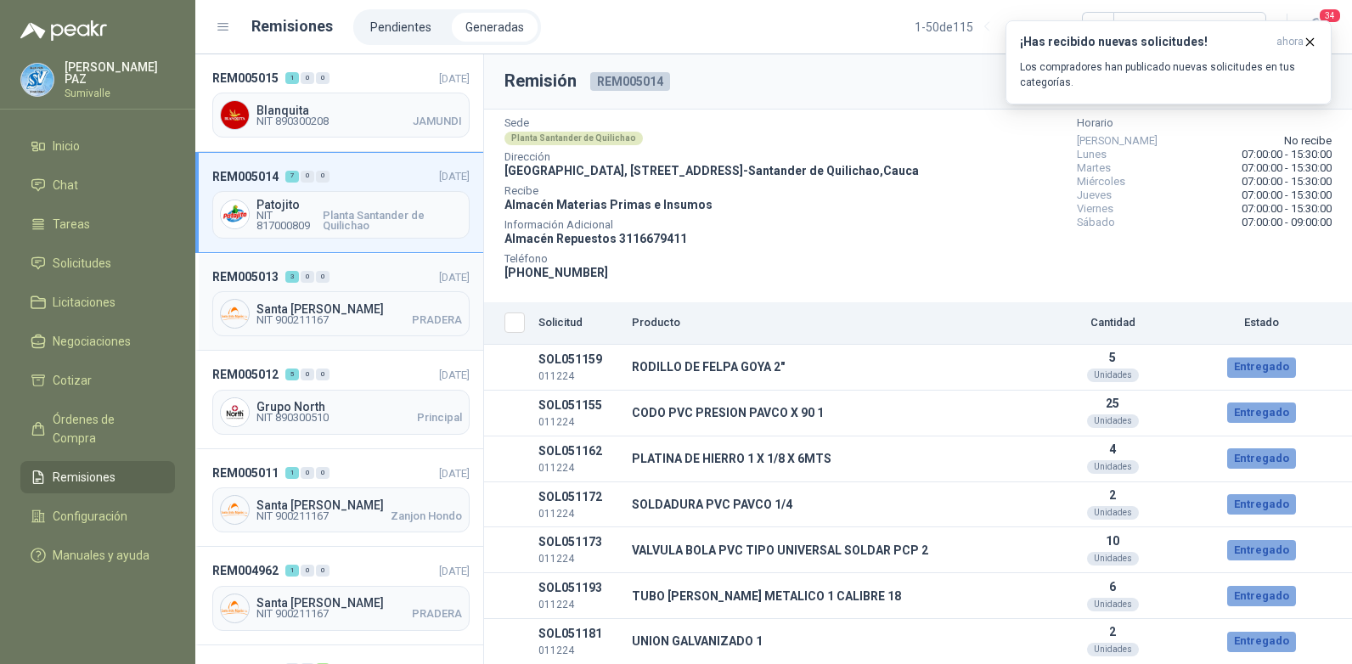
click at [380, 278] on header "REM005013 3 0 0 [DATE]" at bounding box center [340, 276] width 257 height 19
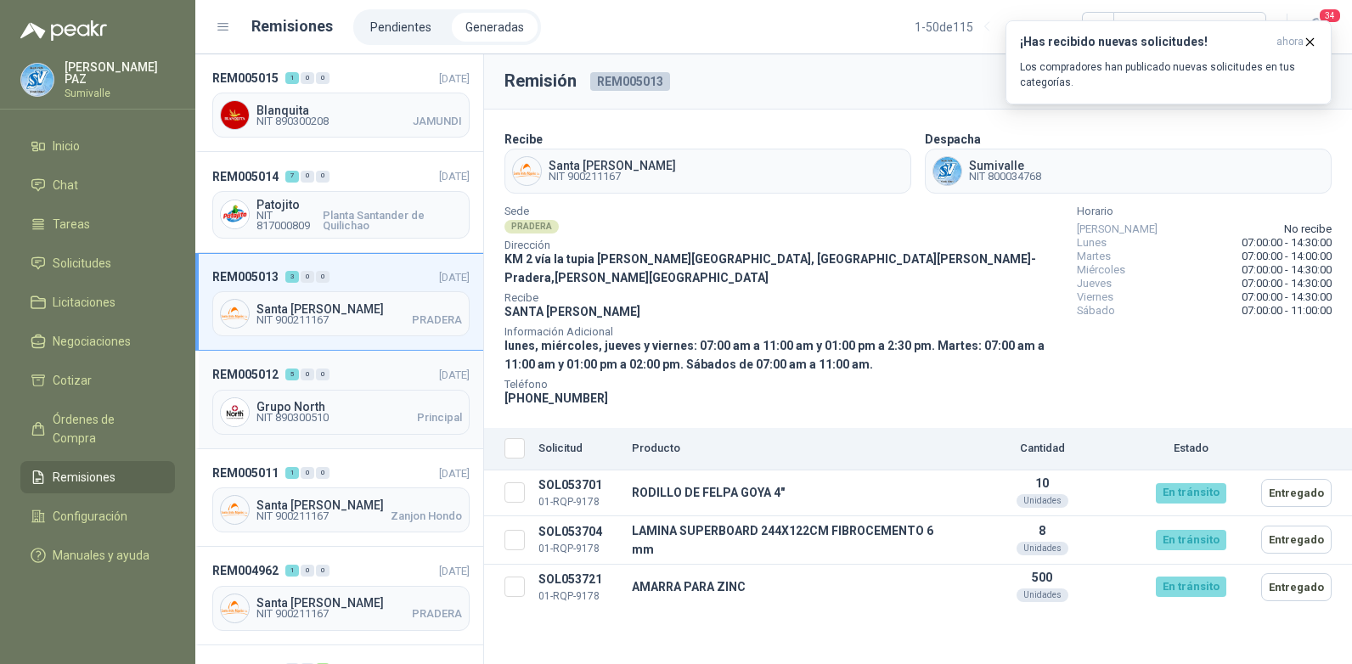
click at [362, 404] on span "Grupo North" at bounding box center [358, 407] width 205 height 12
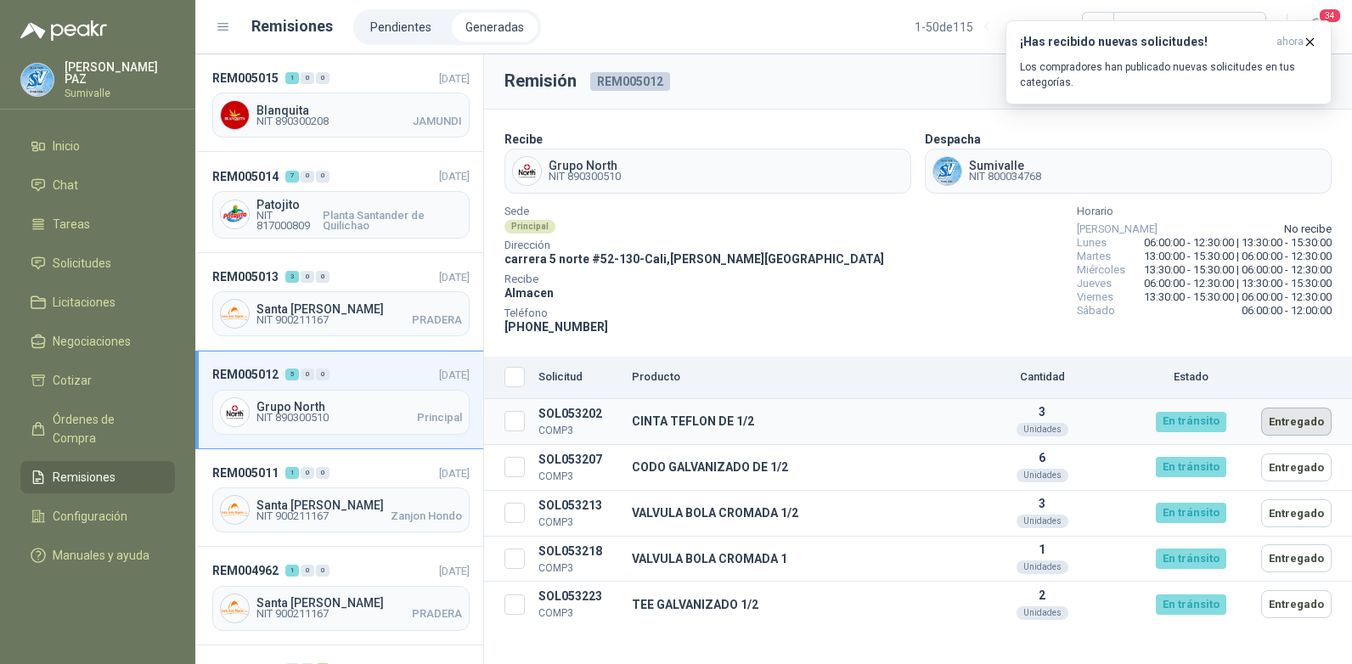
click at [1281, 419] on button "Entregado" at bounding box center [1296, 422] width 70 height 28
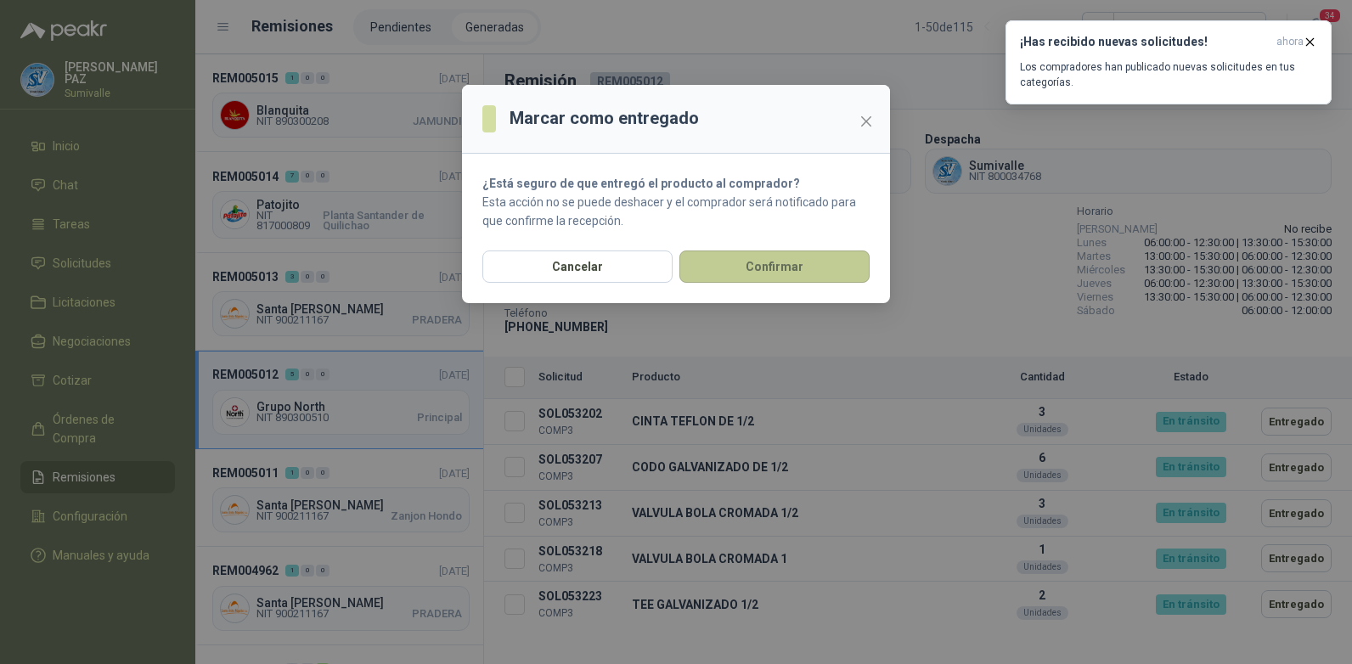
click at [783, 262] on button "Confirmar" at bounding box center [774, 266] width 190 height 32
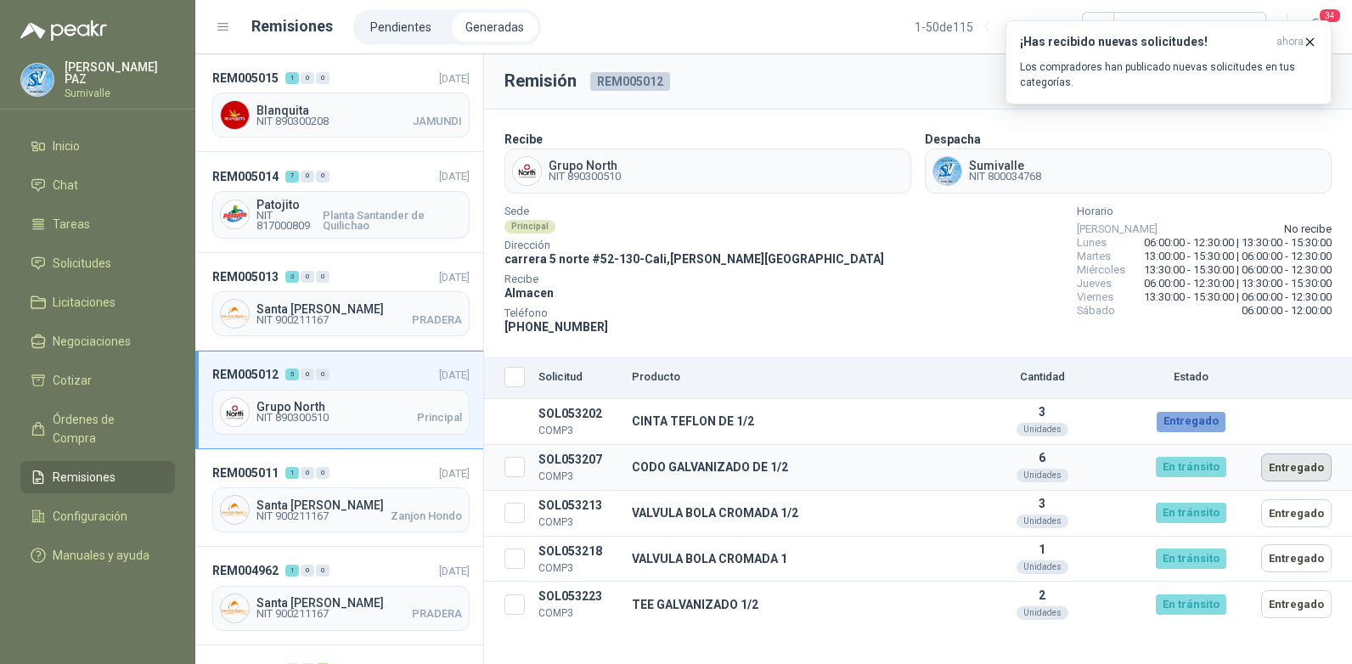
click at [1294, 460] on button "Entregado" at bounding box center [1296, 467] width 70 height 28
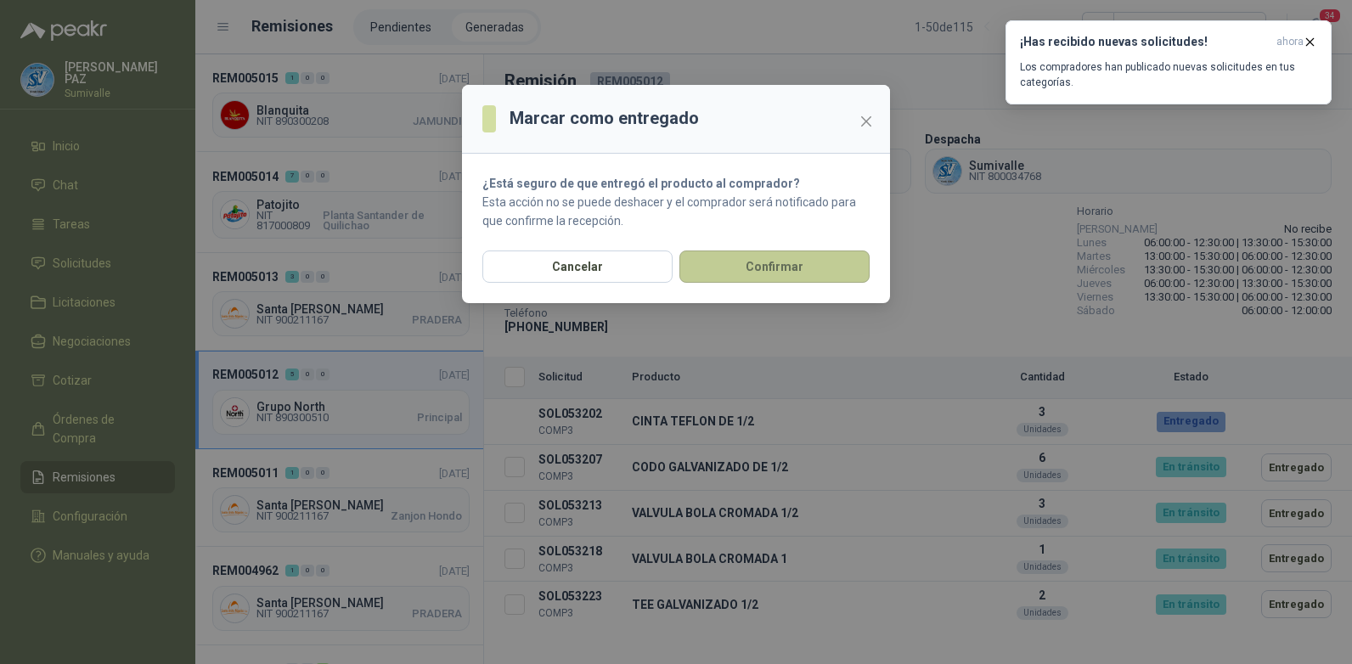
click at [736, 259] on button "Confirmar" at bounding box center [774, 266] width 190 height 32
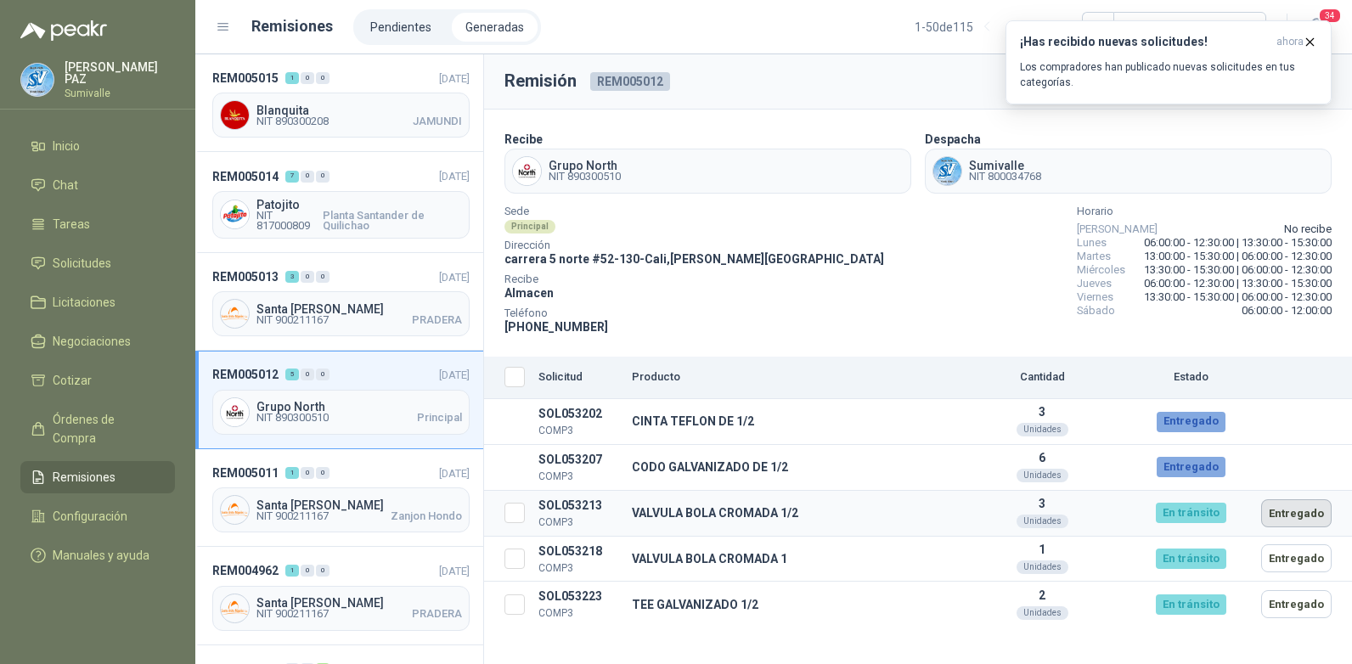
click at [1283, 505] on button "Entregado" at bounding box center [1296, 513] width 70 height 28
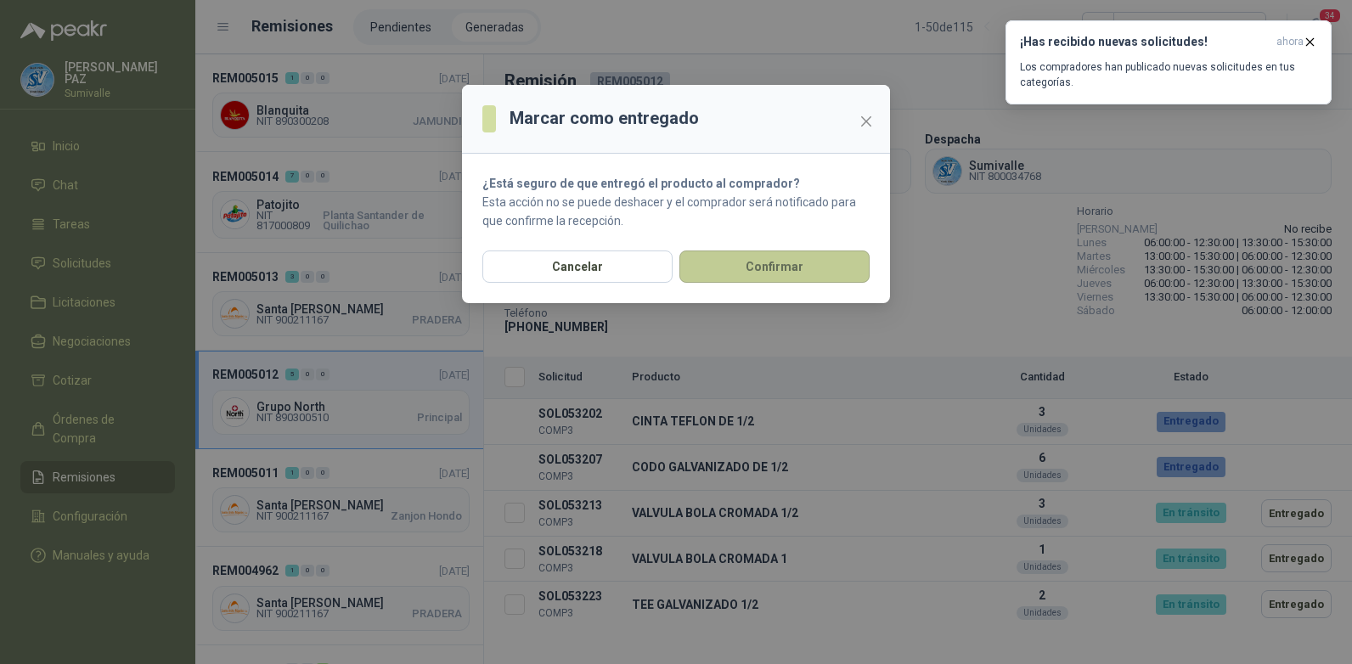
click at [813, 275] on button "Confirmar" at bounding box center [774, 266] width 190 height 32
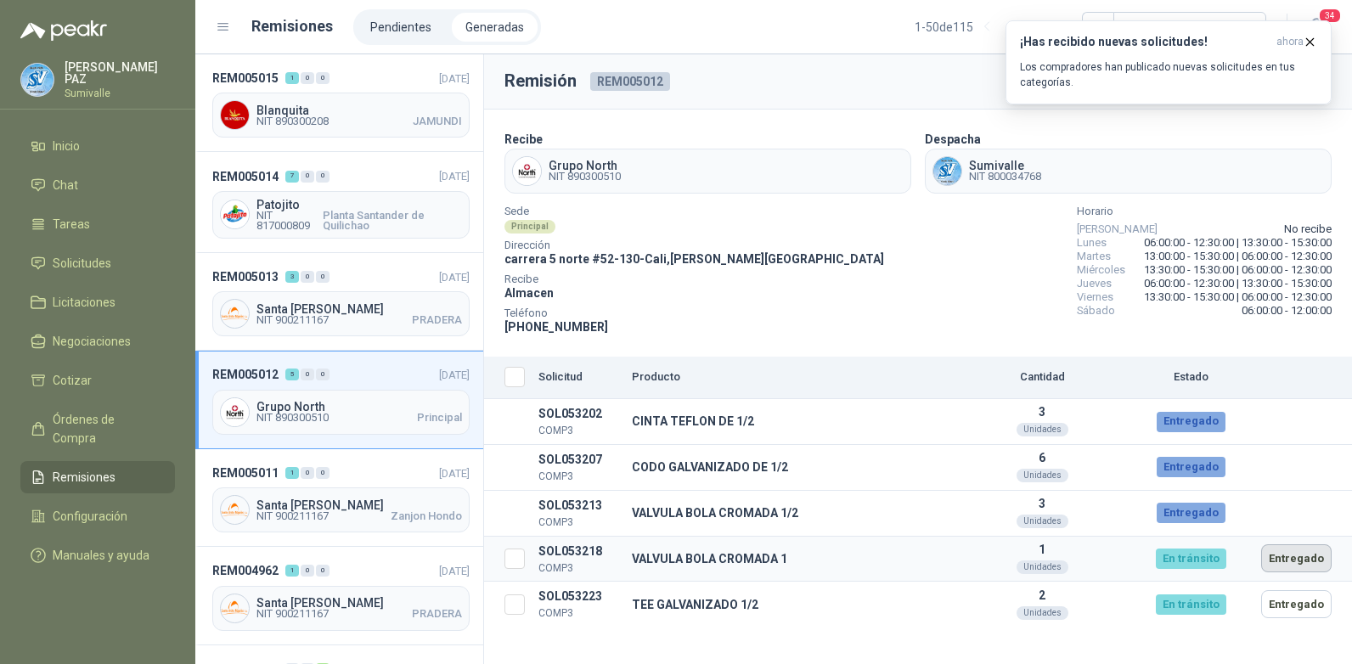
click at [1307, 555] on button "Entregado" at bounding box center [1296, 558] width 70 height 28
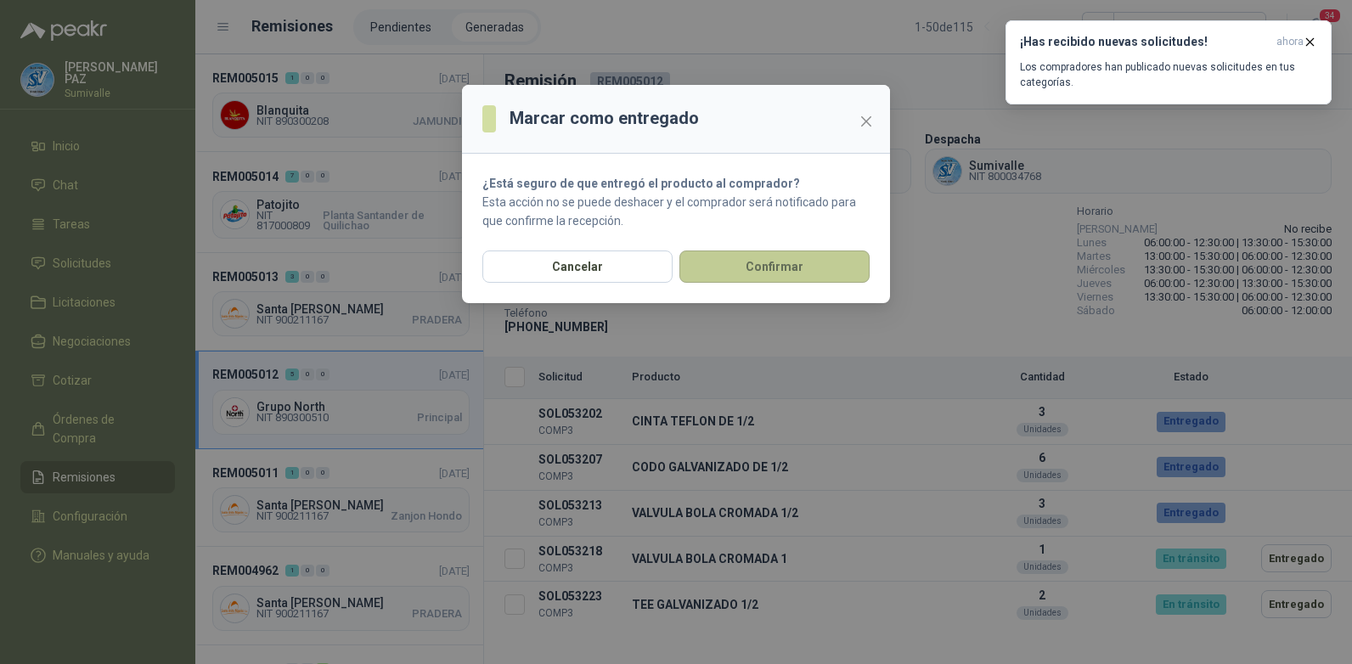
click at [815, 277] on button "Confirmar" at bounding box center [774, 266] width 190 height 32
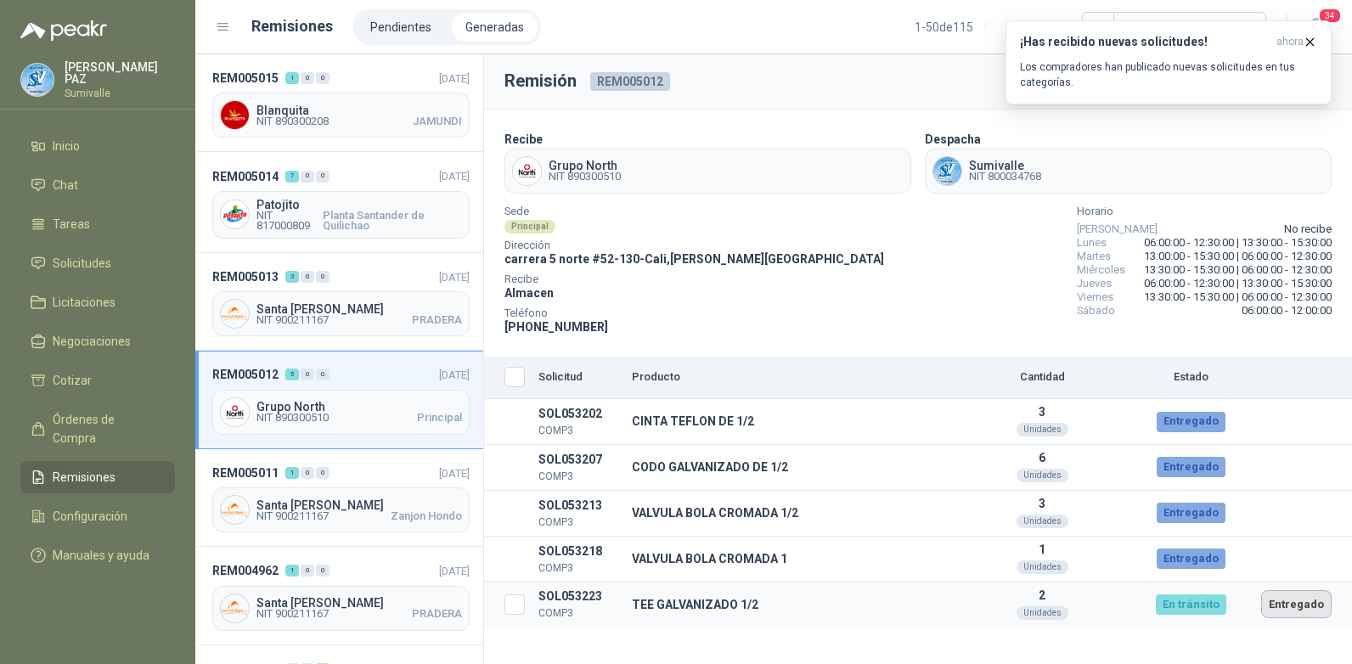
click at [1300, 596] on button "Entregado" at bounding box center [1296, 604] width 70 height 28
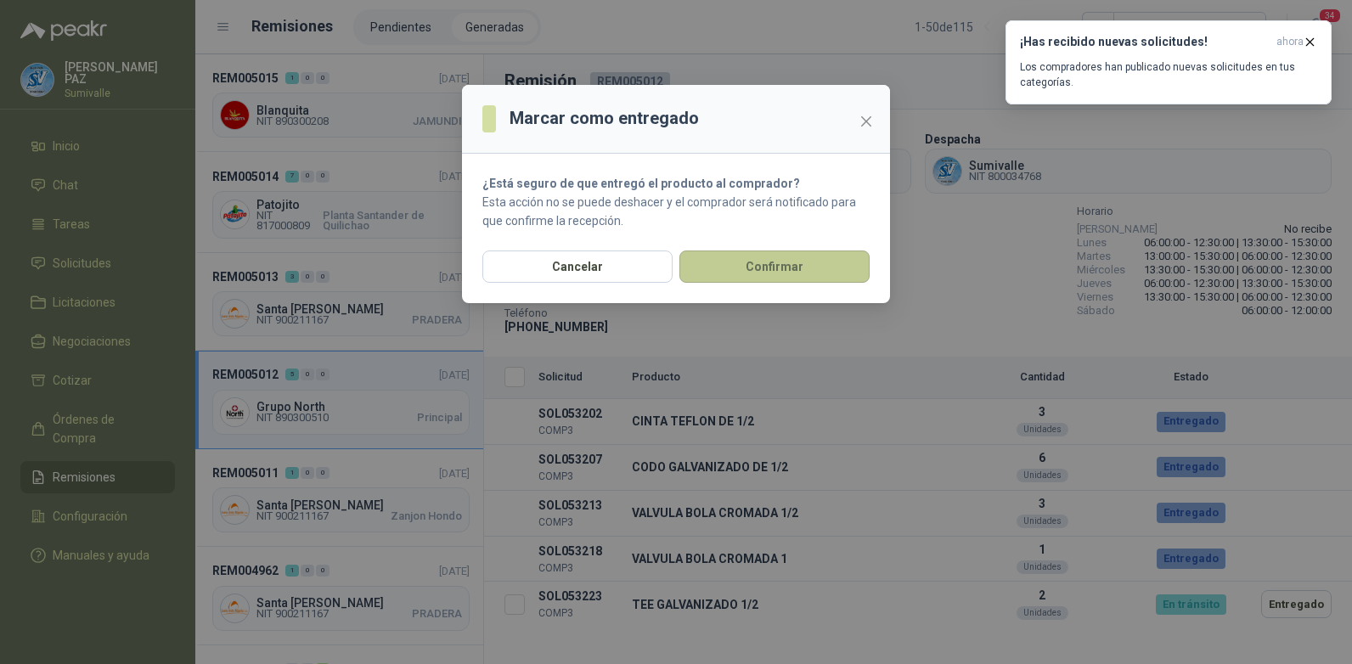
click at [764, 259] on button "Confirmar" at bounding box center [774, 266] width 190 height 32
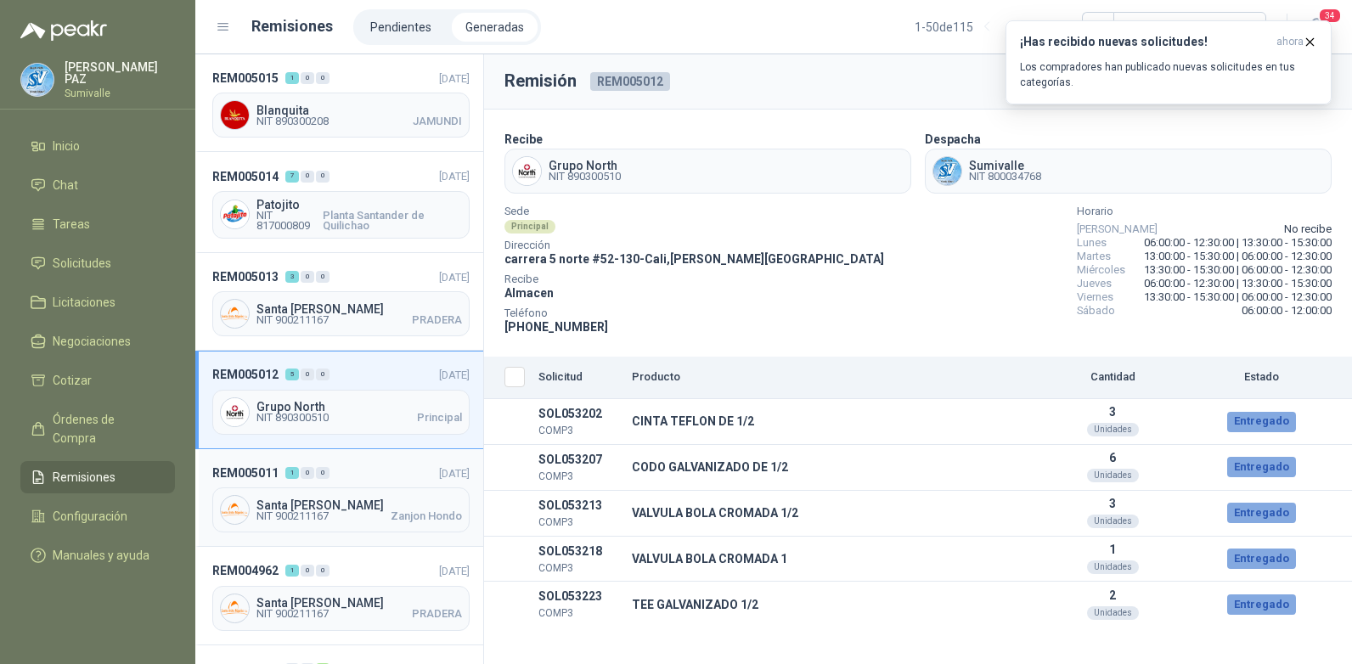
click at [386, 472] on header "REM005011 1 0 0 [DATE]" at bounding box center [340, 473] width 257 height 19
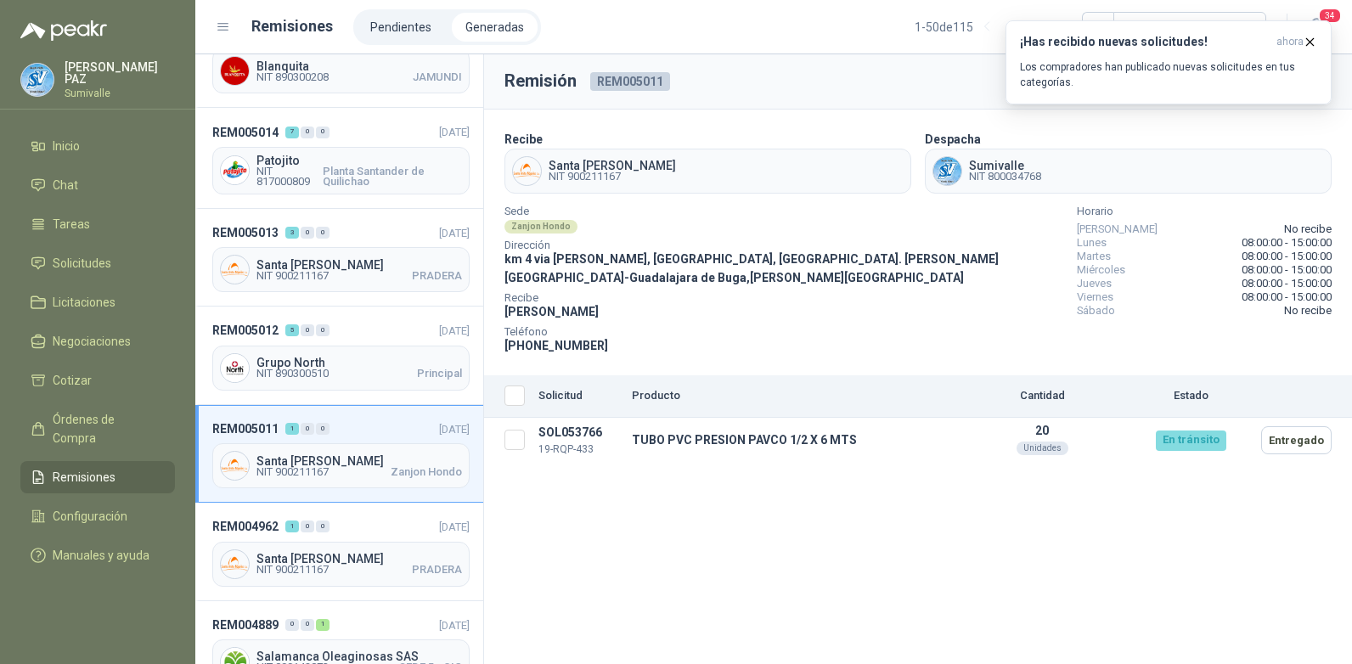
scroll to position [170, 0]
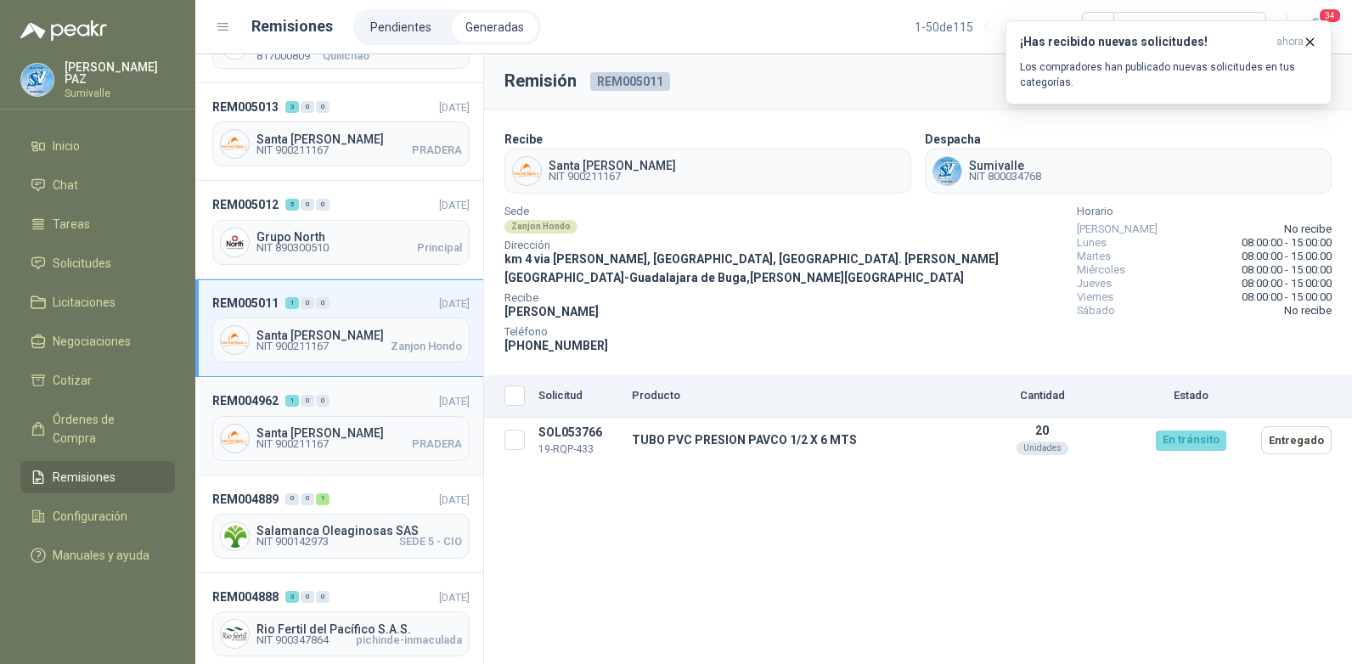
click at [378, 398] on header "REM004962 1 0 0 [DATE]" at bounding box center [340, 400] width 257 height 19
